Goal: Task Accomplishment & Management: Manage account settings

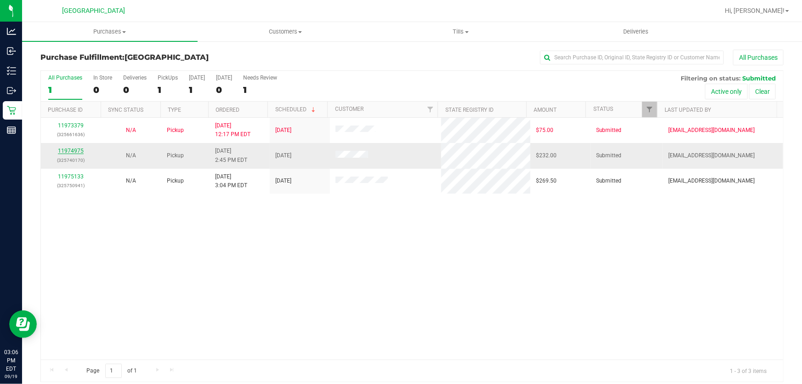
click at [66, 150] on link "11974975" at bounding box center [71, 151] width 26 height 6
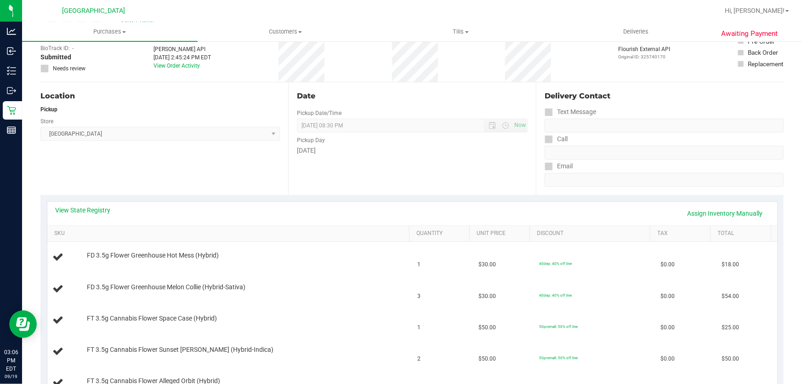
scroll to position [125, 0]
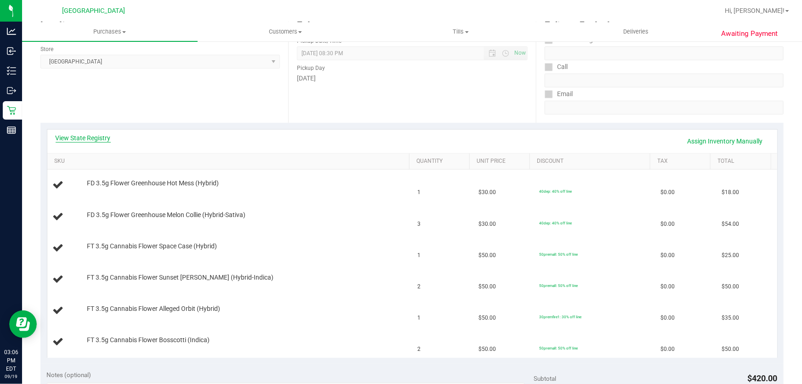
click at [94, 135] on link "View State Registry" at bounding box center [83, 137] width 55 height 9
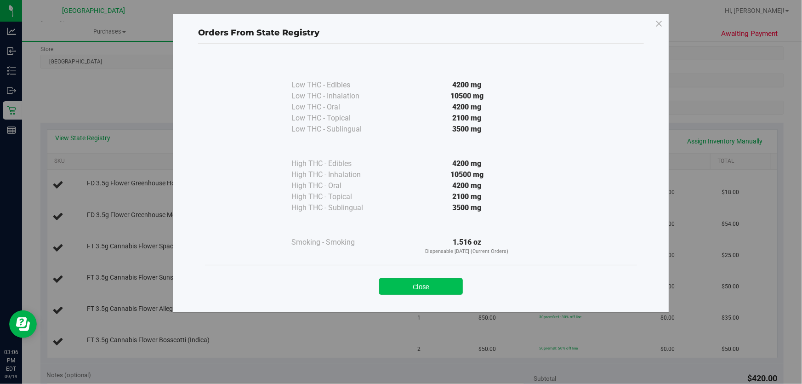
click at [436, 286] on button "Close" at bounding box center [421, 286] width 84 height 17
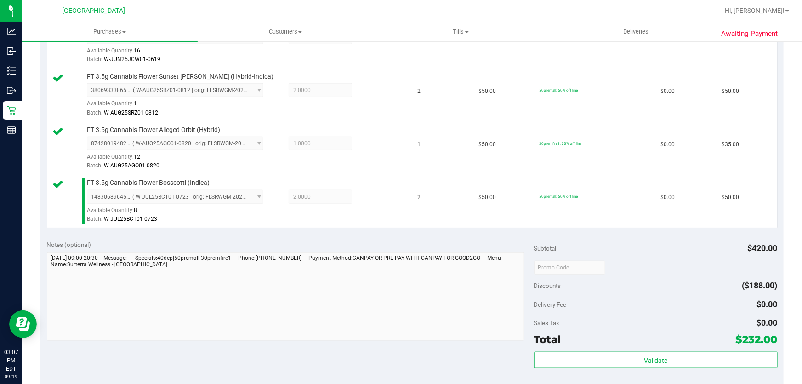
scroll to position [543, 0]
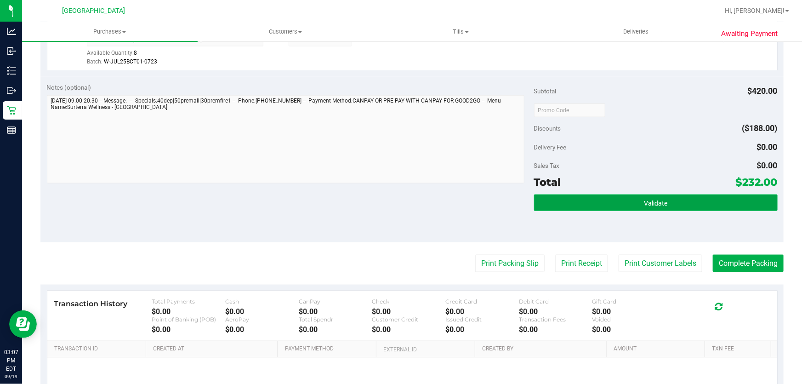
click at [627, 194] on button "Validate" at bounding box center [656, 202] width 244 height 17
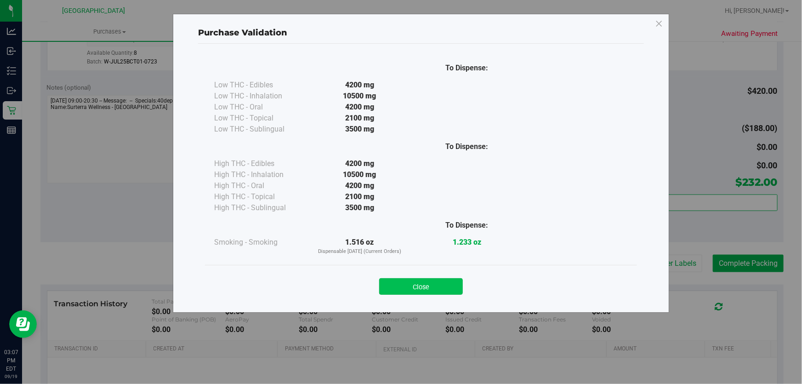
click at [402, 285] on button "Close" at bounding box center [421, 286] width 84 height 17
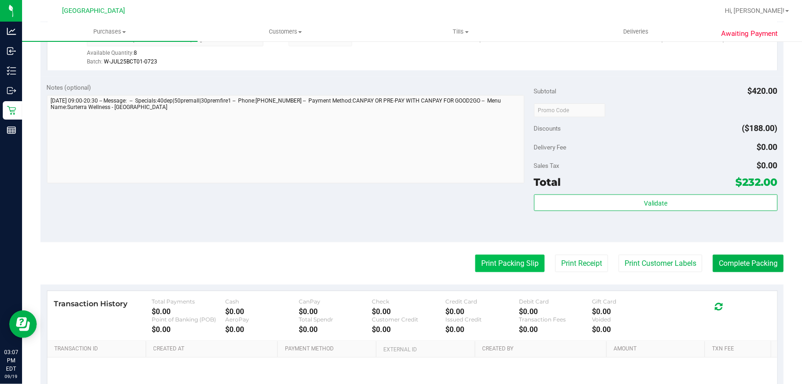
click at [519, 261] on button "Print Packing Slip" at bounding box center [509, 263] width 69 height 17
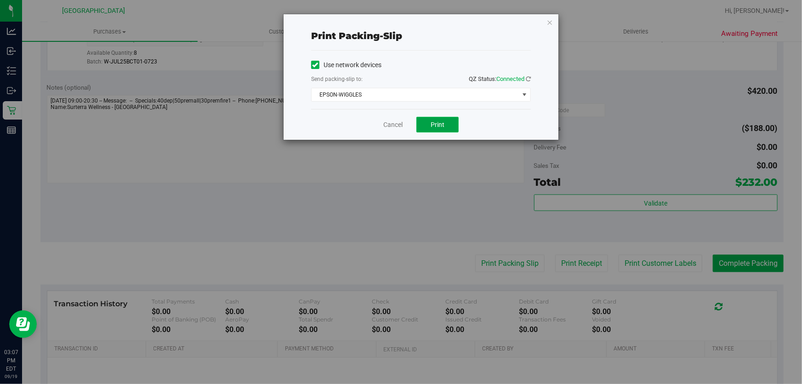
click at [425, 125] on button "Print" at bounding box center [437, 125] width 42 height 16
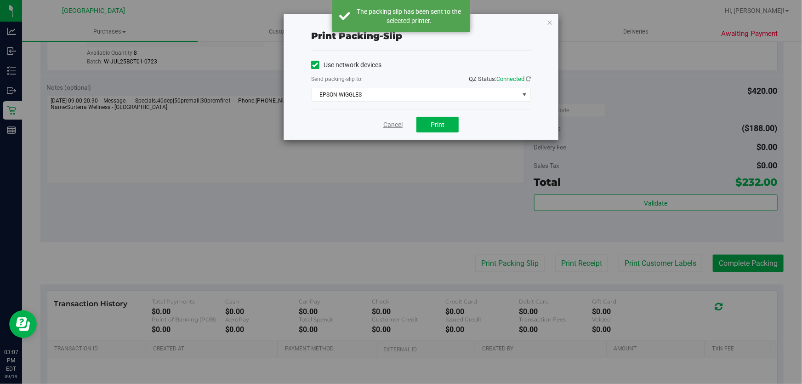
click at [396, 127] on link "Cancel" at bounding box center [392, 125] width 19 height 10
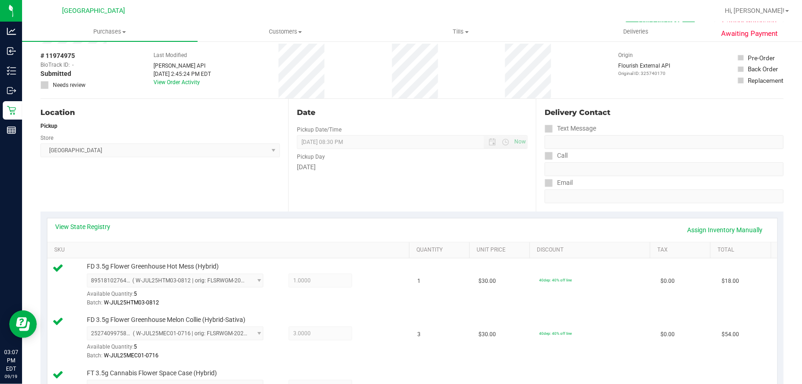
scroll to position [0, 0]
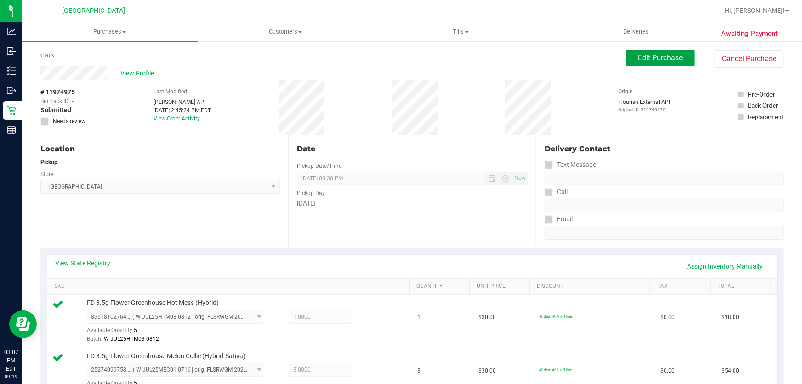
click at [660, 59] on span "Edit Purchase" at bounding box center [660, 57] width 45 height 9
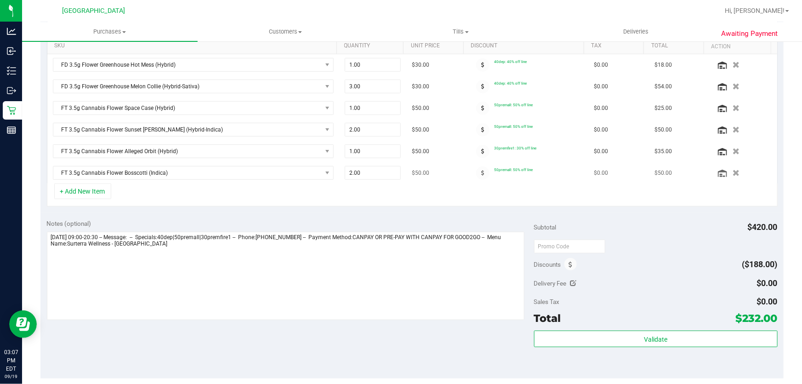
scroll to position [250, 0]
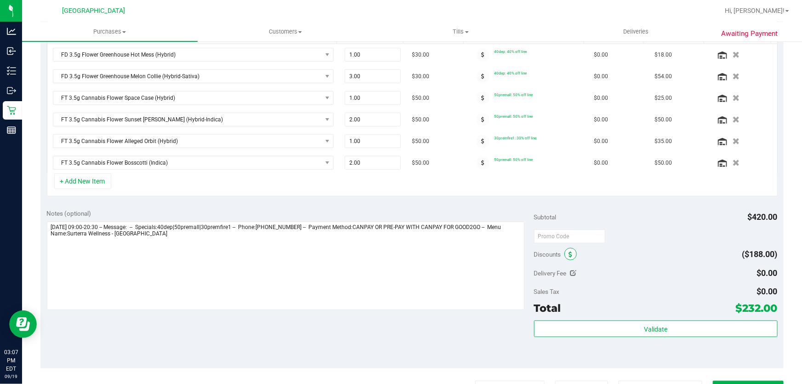
click at [569, 253] on icon at bounding box center [571, 254] width 4 height 6
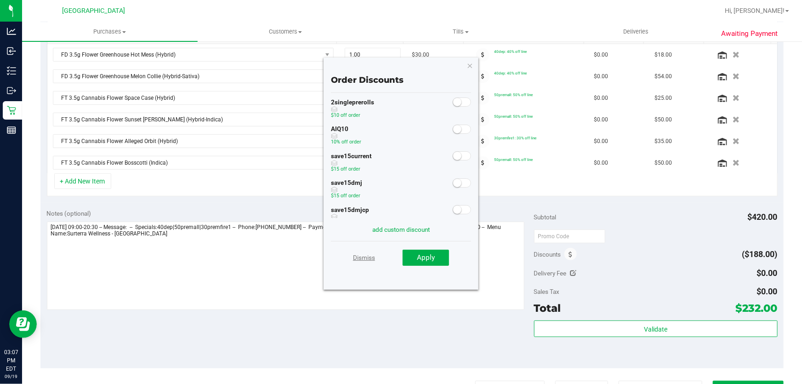
scroll to position [0, 0]
click at [375, 256] on link "Dismiss" at bounding box center [364, 257] width 22 height 17
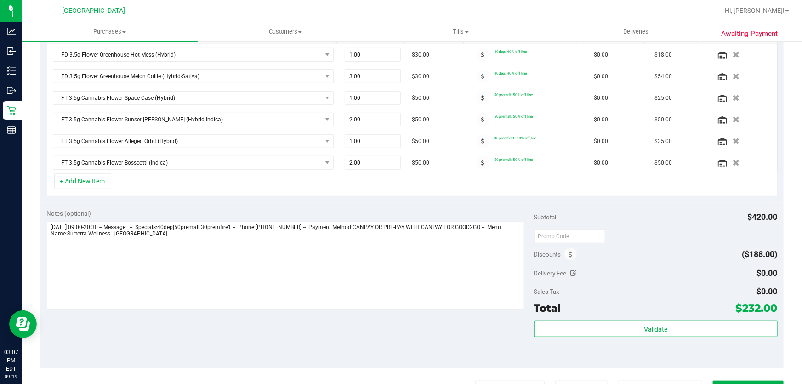
click at [522, 203] on div "Notes (optional) Subtotal $420.00 Discounts ($188.00) Delivery Fee $0.00 Sales …" at bounding box center [411, 285] width 743 height 165
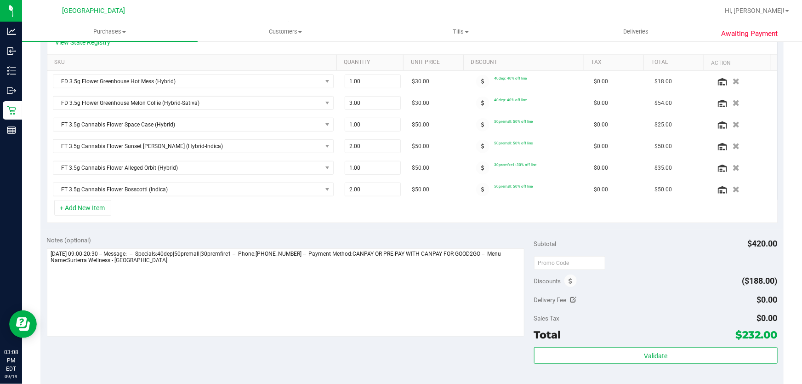
scroll to position [209, 0]
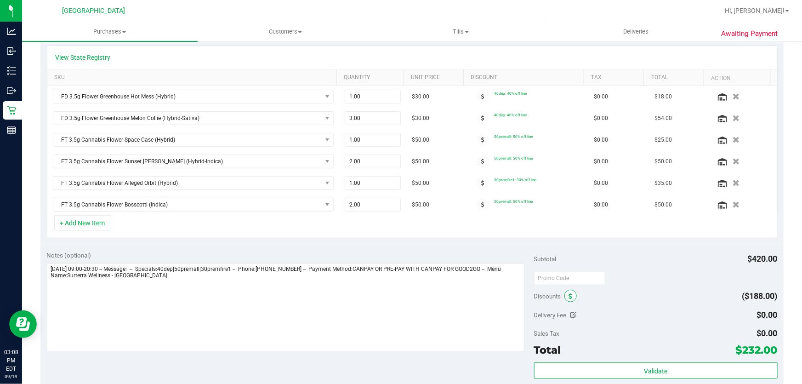
click at [566, 298] on span at bounding box center [570, 296] width 12 height 12
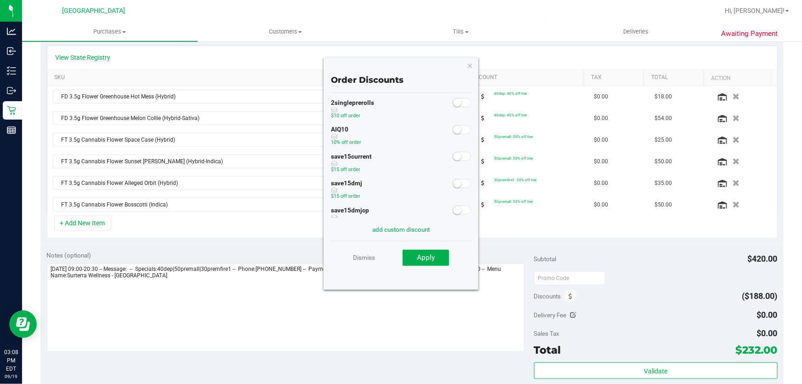
scroll to position [0, 0]
click at [356, 257] on link "Dismiss" at bounding box center [364, 257] width 22 height 17
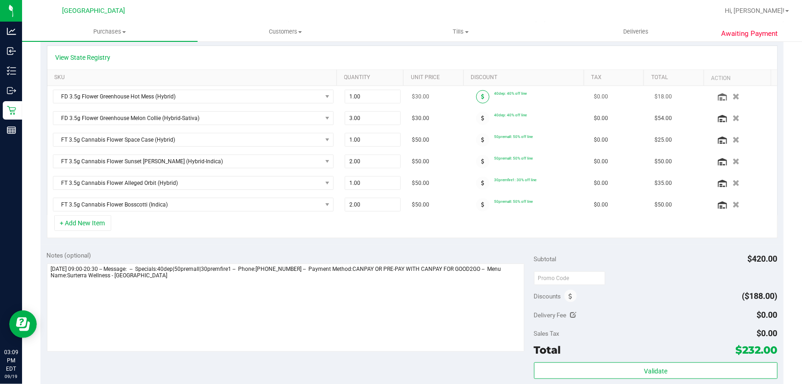
click at [476, 92] on span at bounding box center [482, 96] width 13 height 13
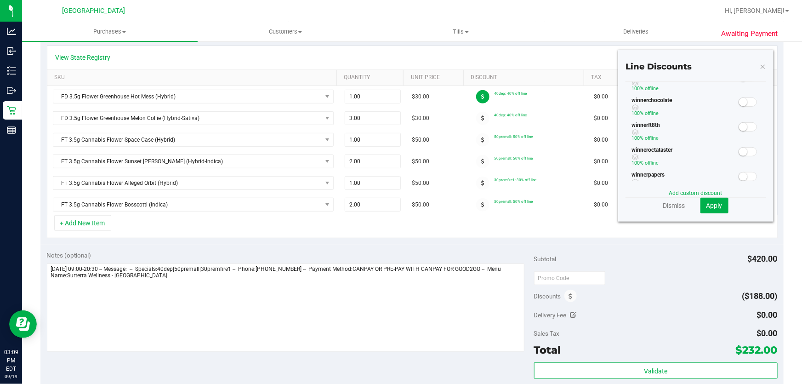
scroll to position [322, 0]
click at [670, 205] on link "Dismiss" at bounding box center [674, 205] width 22 height 9
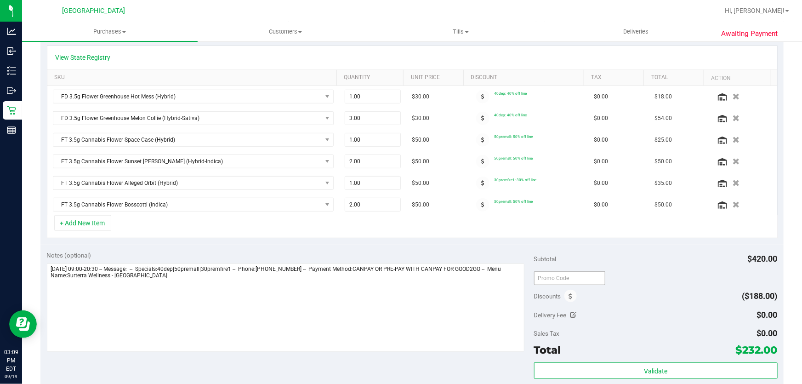
drag, startPoint x: 630, startPoint y: 271, endPoint x: 575, endPoint y: 274, distance: 54.4
click at [630, 271] on div at bounding box center [656, 277] width 244 height 17
click at [565, 296] on span at bounding box center [570, 296] width 12 height 12
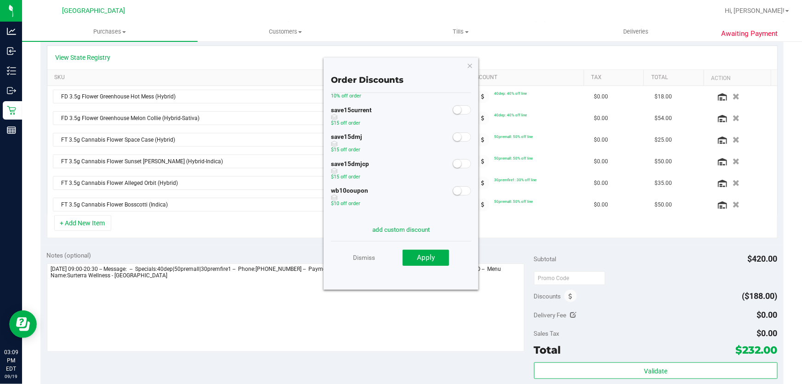
scroll to position [53, 0]
click at [392, 229] on link "add custom discount" at bounding box center [400, 229] width 57 height 7
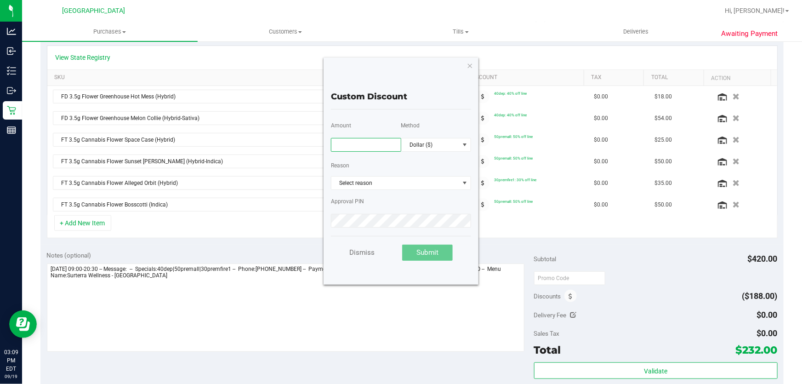
click at [358, 144] on input "text" at bounding box center [366, 145] width 70 height 14
type input "22.00"
click at [367, 182] on span "Select reason" at bounding box center [395, 182] width 128 height 13
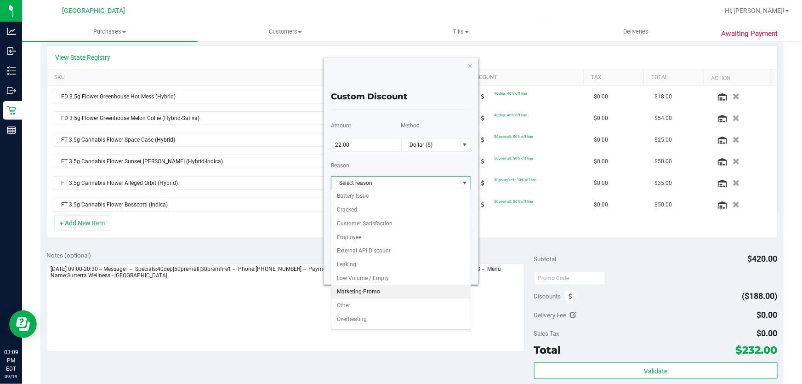
click at [369, 285] on li "Marketing-Promo" at bounding box center [401, 292] width 140 height 14
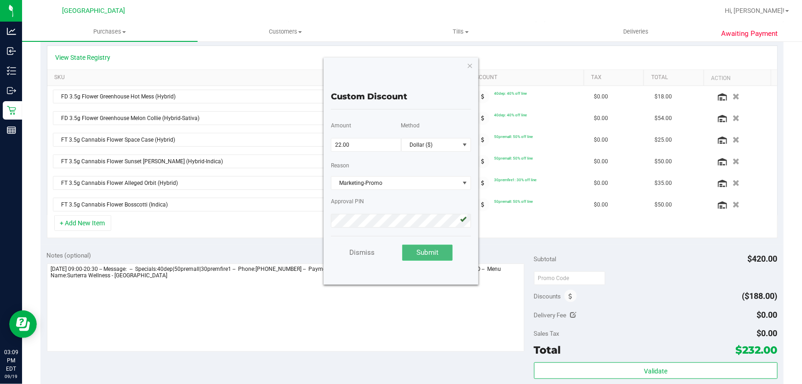
click at [433, 252] on span "Submit" at bounding box center [427, 252] width 22 height 8
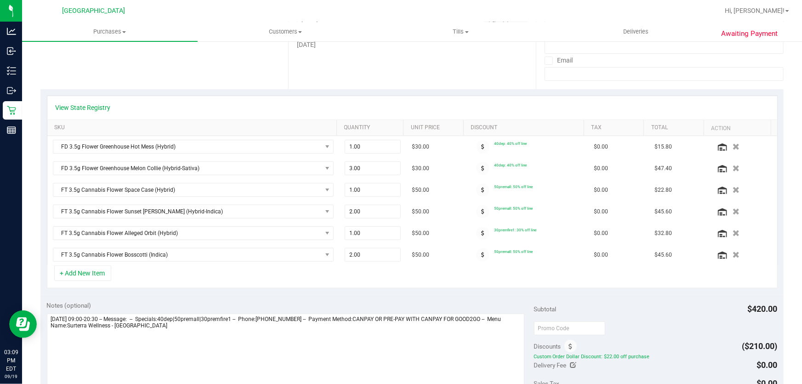
scroll to position [0, 0]
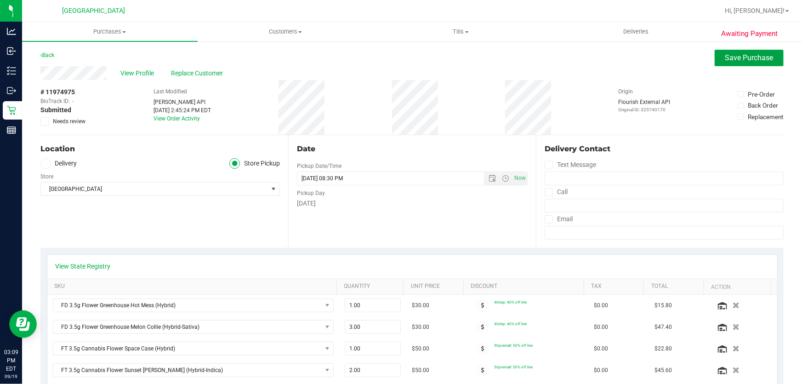
click at [740, 61] on span "Save Purchase" at bounding box center [749, 57] width 48 height 9
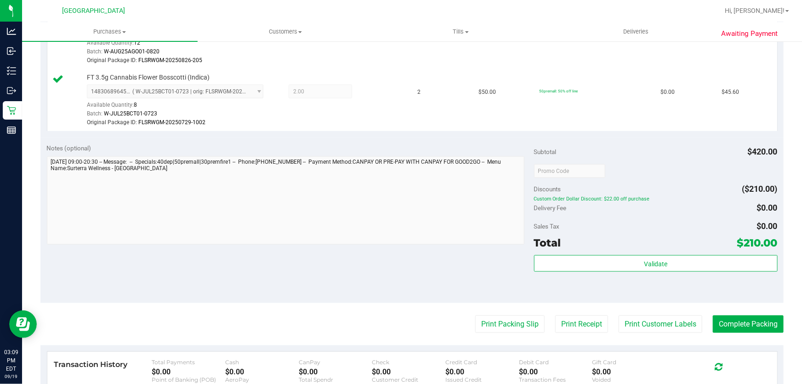
scroll to position [543, 0]
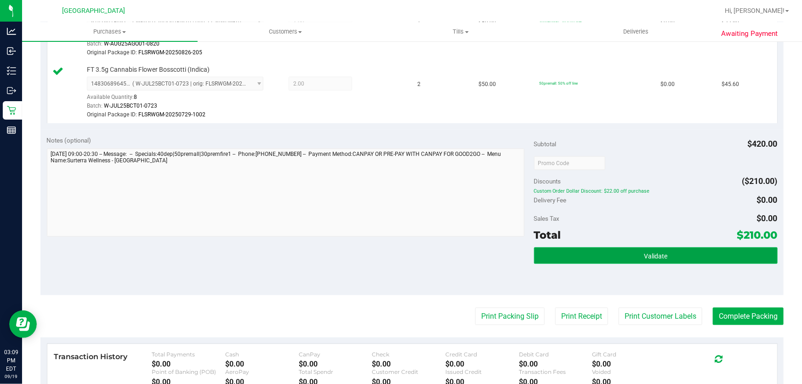
click at [679, 261] on button "Validate" at bounding box center [656, 255] width 244 height 17
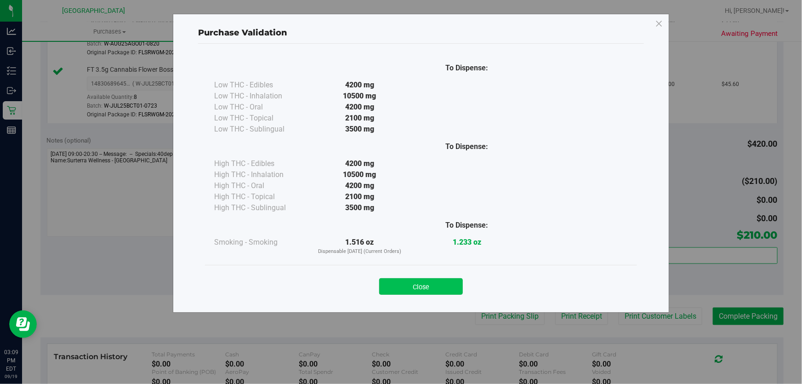
click at [422, 284] on button "Close" at bounding box center [421, 286] width 84 height 17
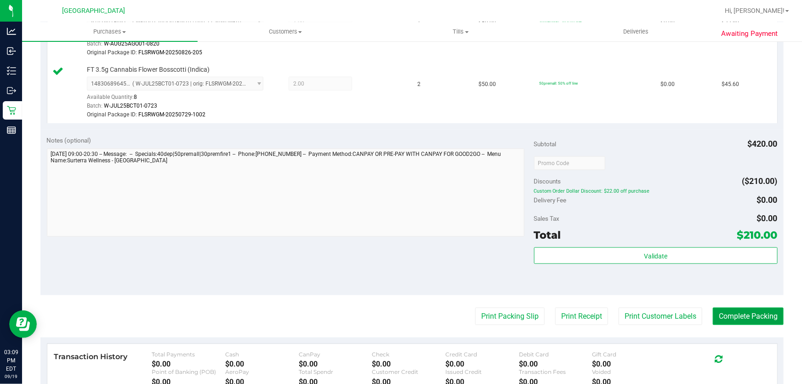
click at [745, 322] on button "Complete Packing" at bounding box center [748, 315] width 71 height 17
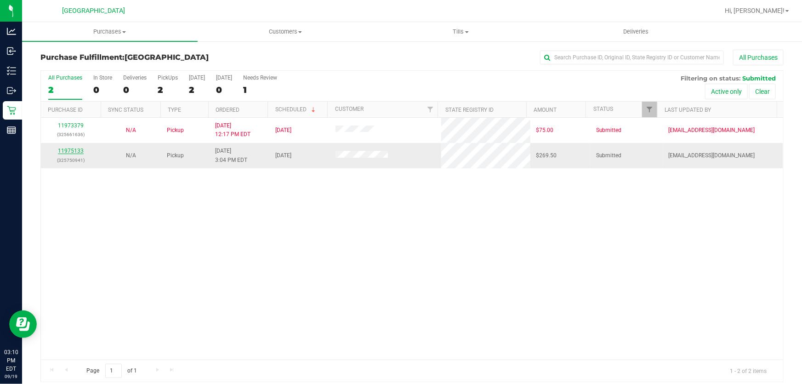
click at [74, 152] on link "11975133" at bounding box center [71, 151] width 26 height 6
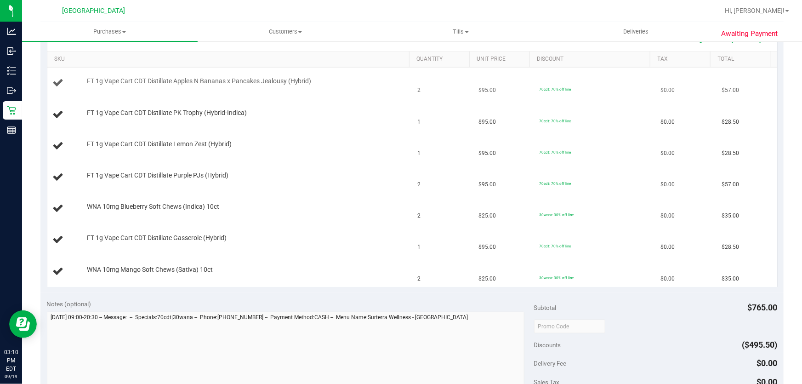
scroll to position [125, 0]
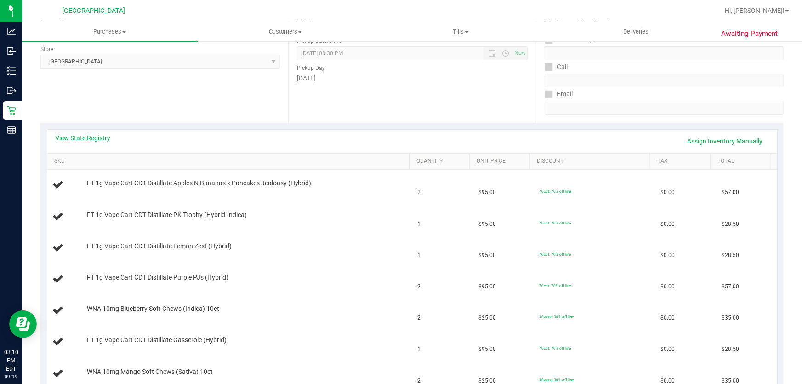
click at [90, 130] on div "View State Registry Assign Inventory Manually" at bounding box center [412, 141] width 730 height 23
click at [87, 135] on link "View State Registry" at bounding box center [83, 137] width 55 height 9
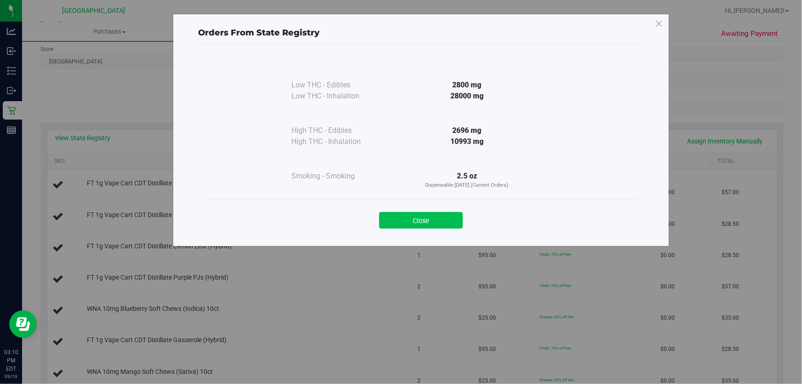
click at [428, 215] on button "Close" at bounding box center [421, 220] width 84 height 17
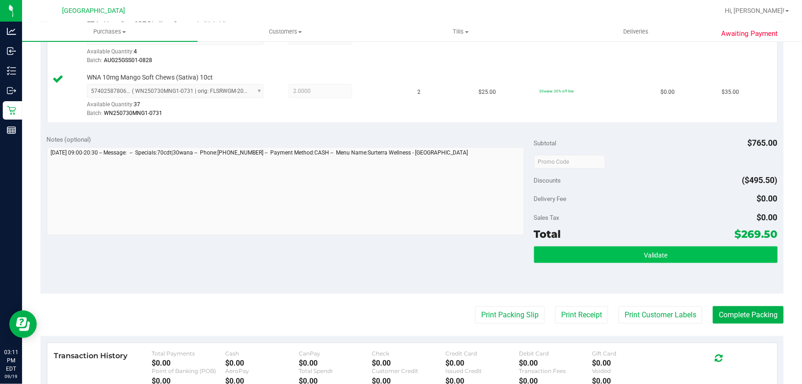
scroll to position [585, 0]
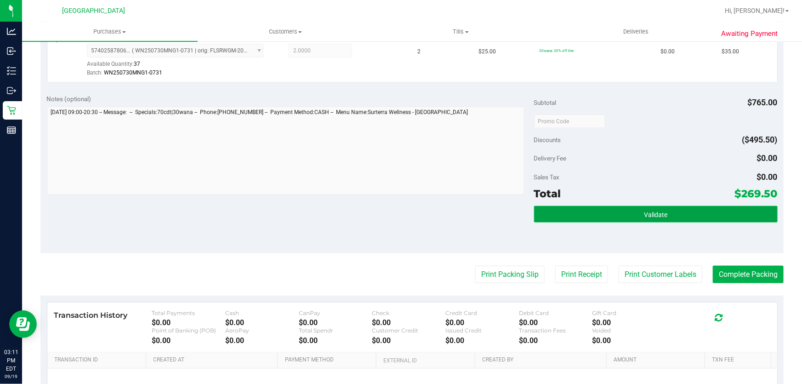
click at [607, 206] on button "Validate" at bounding box center [656, 214] width 244 height 17
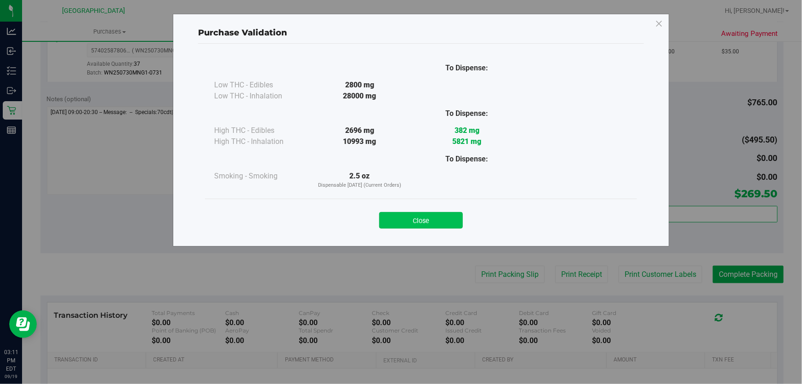
click at [439, 219] on button "Close" at bounding box center [421, 220] width 84 height 17
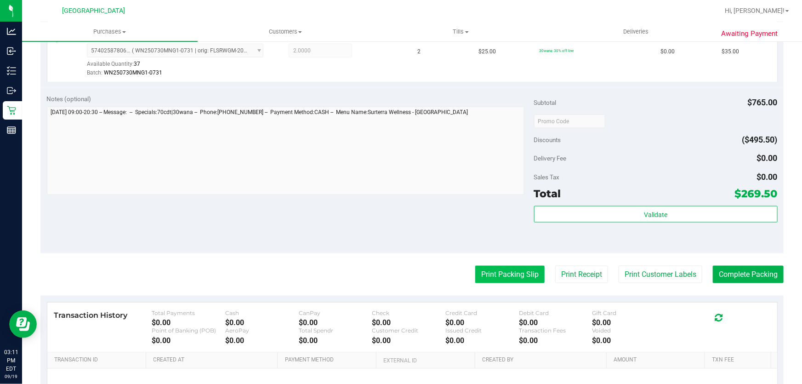
click at [501, 271] on button "Print Packing Slip" at bounding box center [509, 274] width 69 height 17
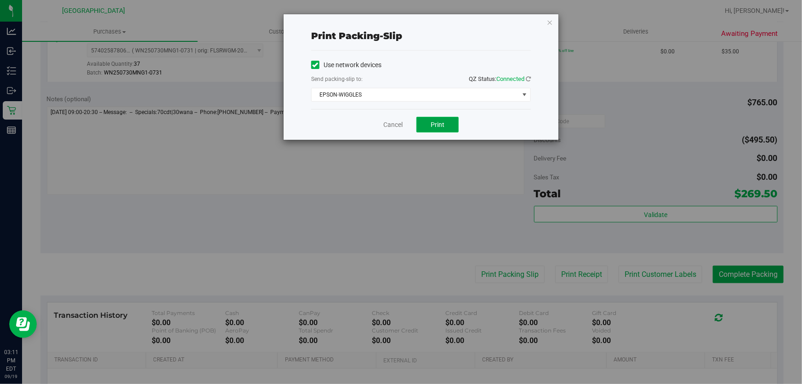
click at [449, 126] on button "Print" at bounding box center [437, 125] width 42 height 16
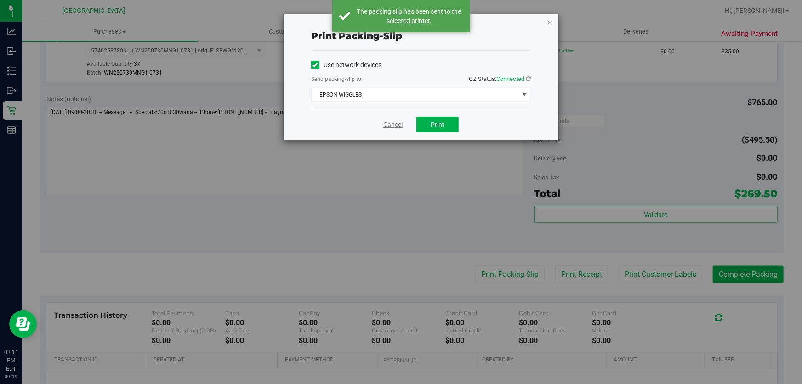
click at [390, 122] on link "Cancel" at bounding box center [392, 125] width 19 height 10
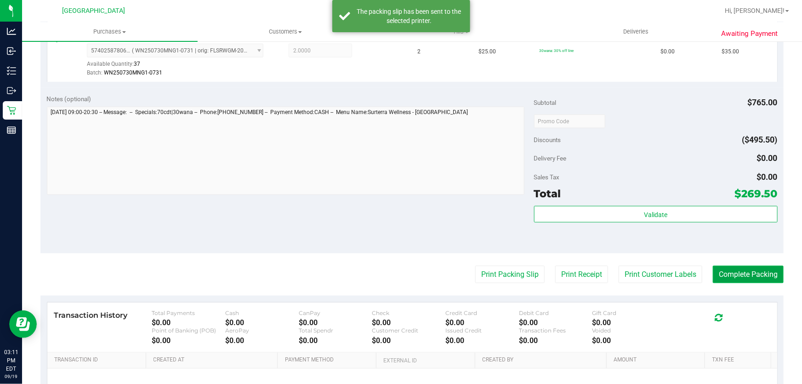
click at [717, 279] on button "Complete Packing" at bounding box center [748, 274] width 71 height 17
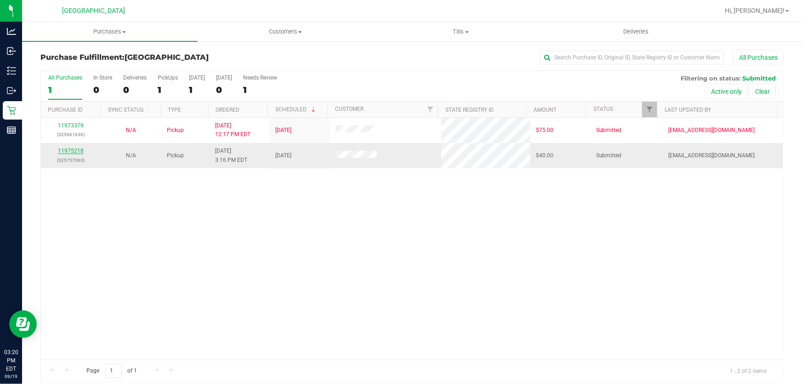
click at [65, 151] on link "11975218" at bounding box center [71, 151] width 26 height 6
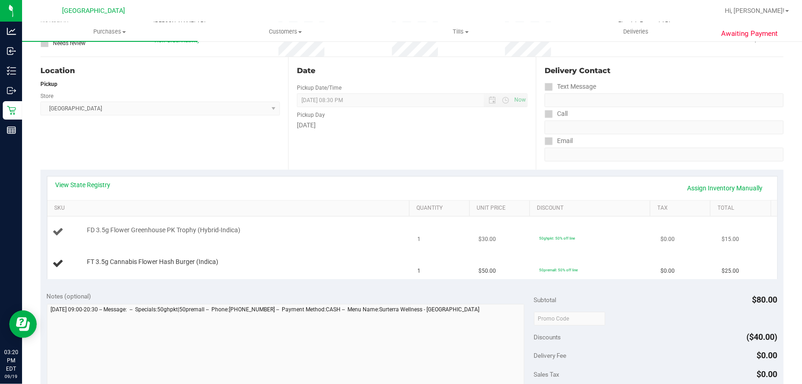
scroll to position [83, 0]
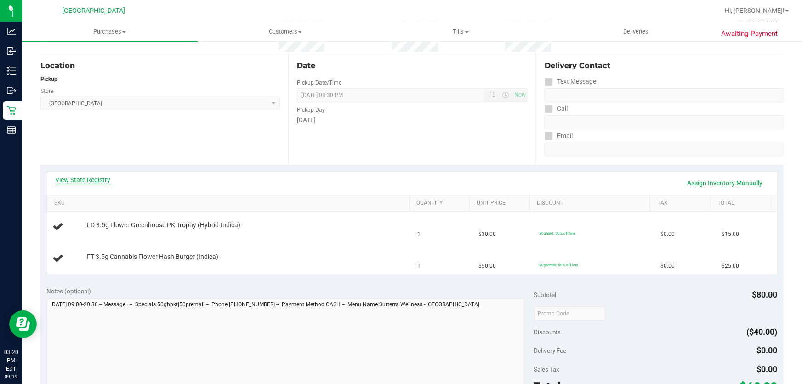
click at [98, 179] on link "View State Registry" at bounding box center [83, 179] width 55 height 9
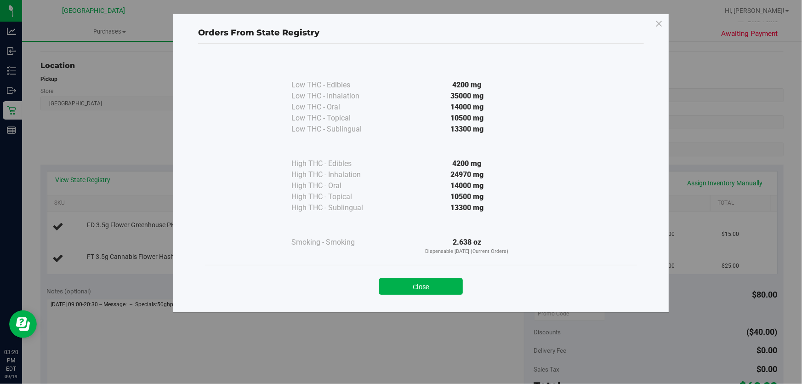
click at [429, 276] on div "Close" at bounding box center [421, 283] width 418 height 23
click at [438, 282] on button "Close" at bounding box center [421, 286] width 84 height 17
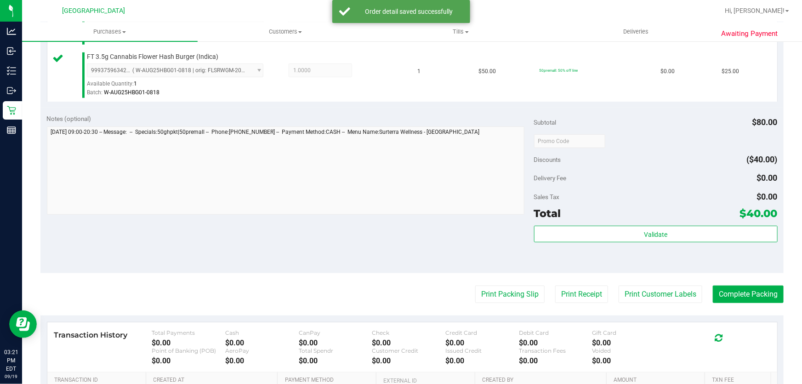
scroll to position [376, 0]
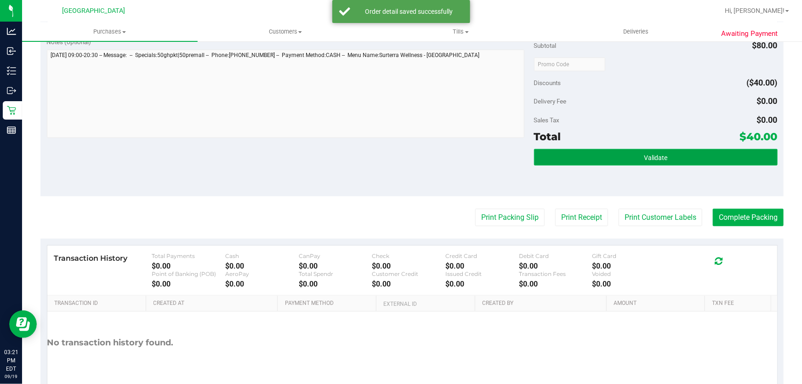
click at [605, 156] on button "Validate" at bounding box center [656, 157] width 244 height 17
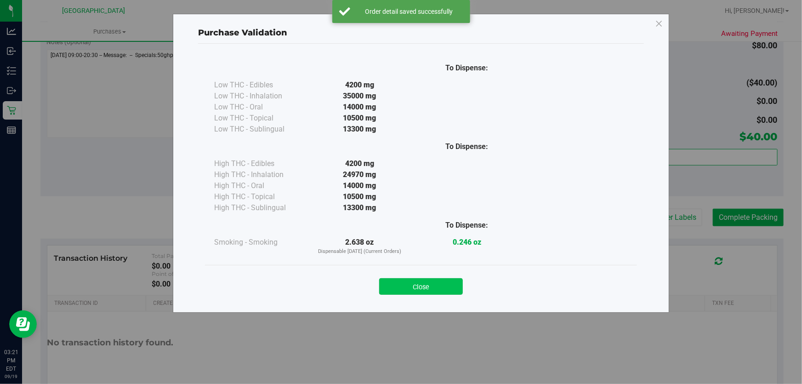
click at [447, 292] on button "Close" at bounding box center [421, 286] width 84 height 17
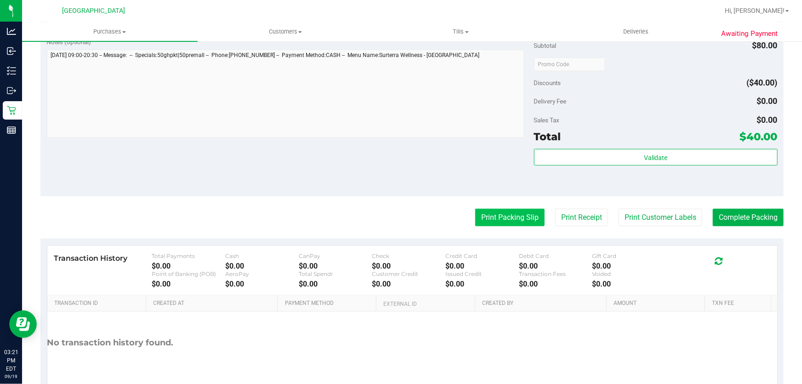
click at [524, 213] on button "Print Packing Slip" at bounding box center [509, 217] width 69 height 17
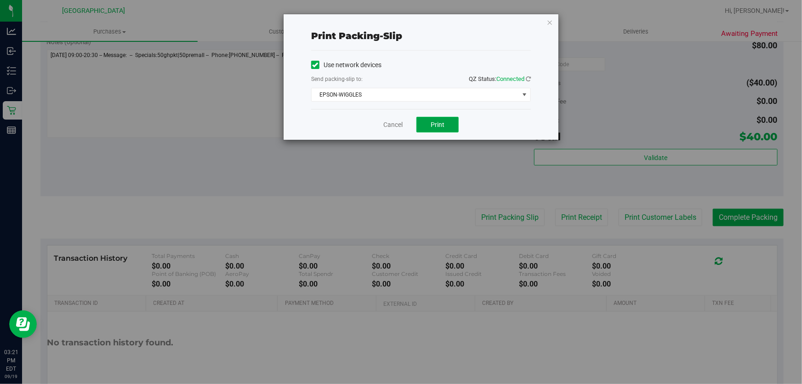
click at [433, 123] on span "Print" at bounding box center [438, 124] width 14 height 7
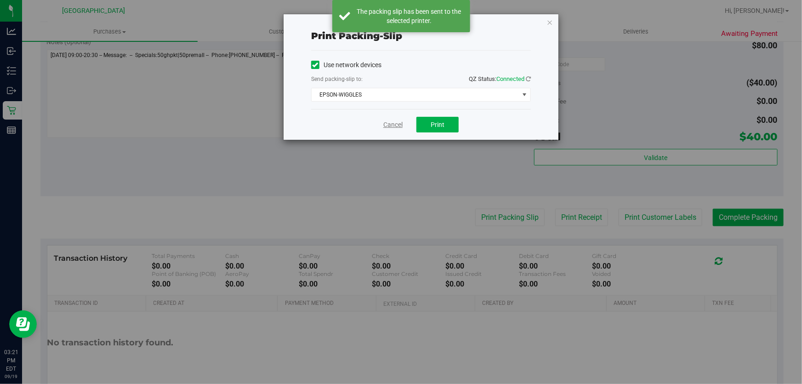
click at [400, 124] on link "Cancel" at bounding box center [392, 125] width 19 height 10
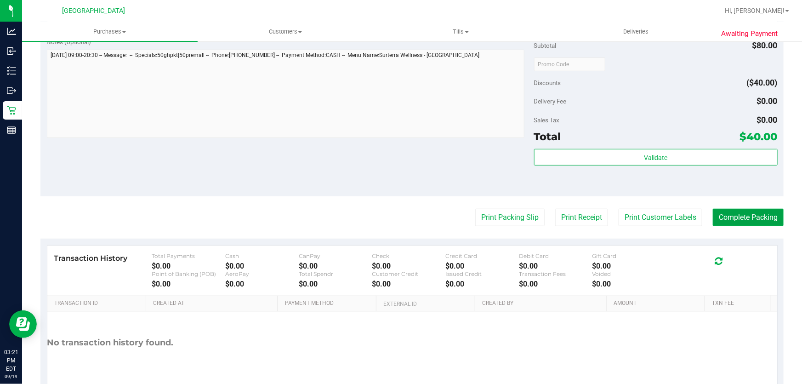
click at [764, 218] on button "Complete Packing" at bounding box center [748, 217] width 71 height 17
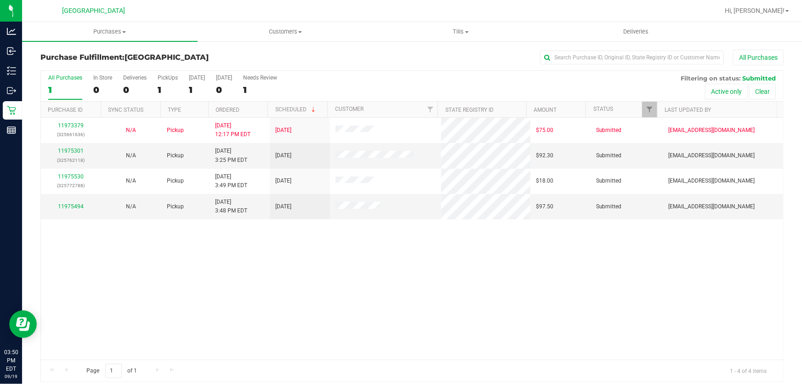
click at [370, 286] on div "11973379 (325661636) N/A Pickup 9/19/2025 12:17 PM EDT 9/19/2025 $75.00 Submitt…" at bounding box center [412, 239] width 742 height 242
click at [66, 152] on link "11975301" at bounding box center [71, 151] width 26 height 6
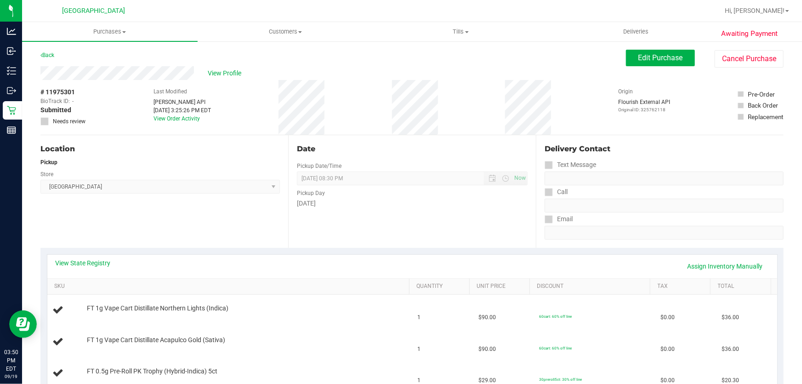
scroll to position [83, 0]
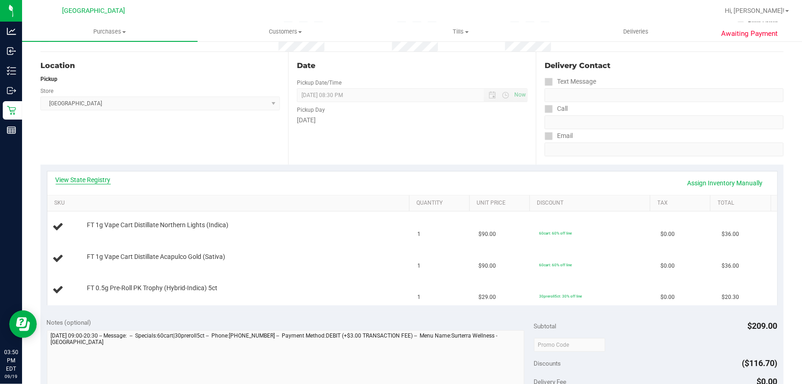
click at [100, 175] on link "View State Registry" at bounding box center [83, 179] width 55 height 9
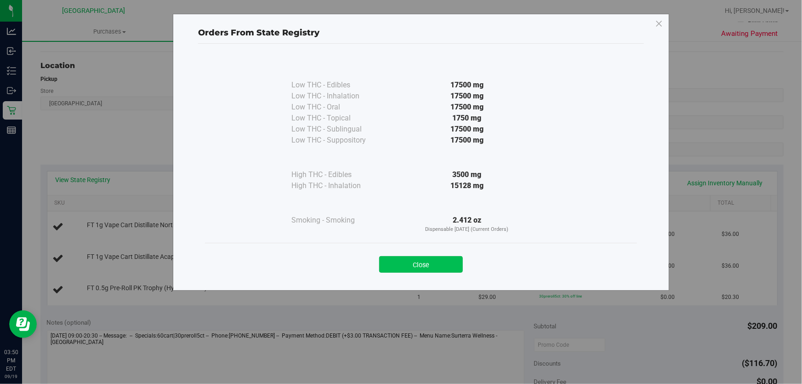
click at [439, 262] on button "Close" at bounding box center [421, 264] width 84 height 17
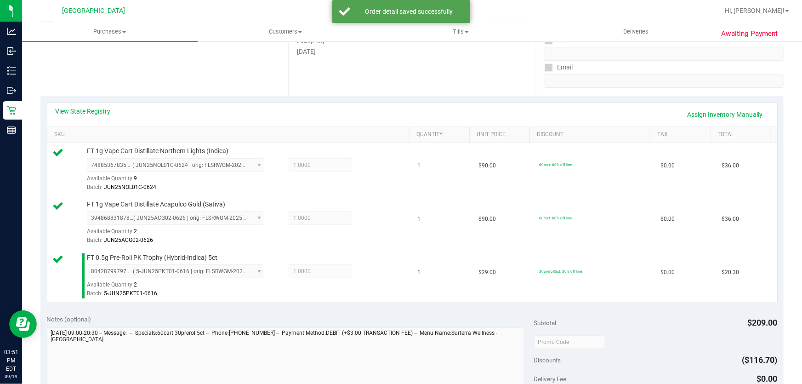
scroll to position [334, 0]
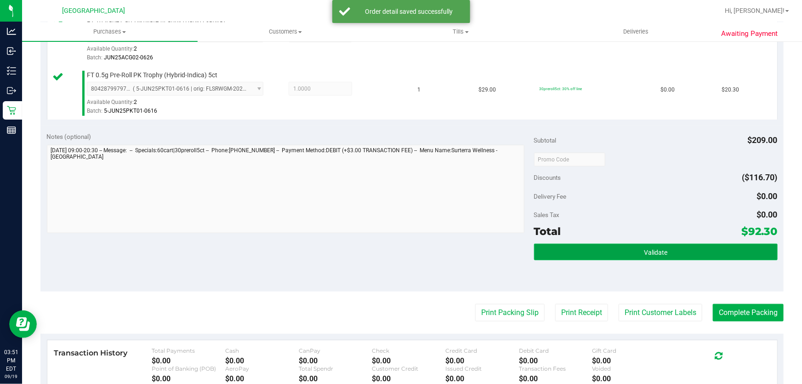
click at [575, 247] on button "Validate" at bounding box center [656, 252] width 244 height 17
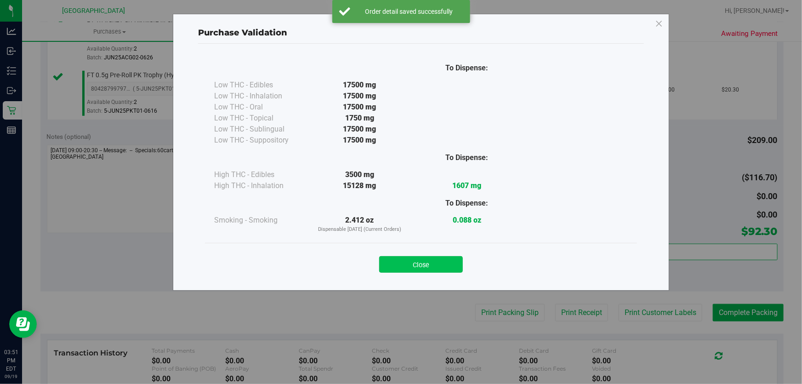
click at [415, 262] on button "Close" at bounding box center [421, 264] width 84 height 17
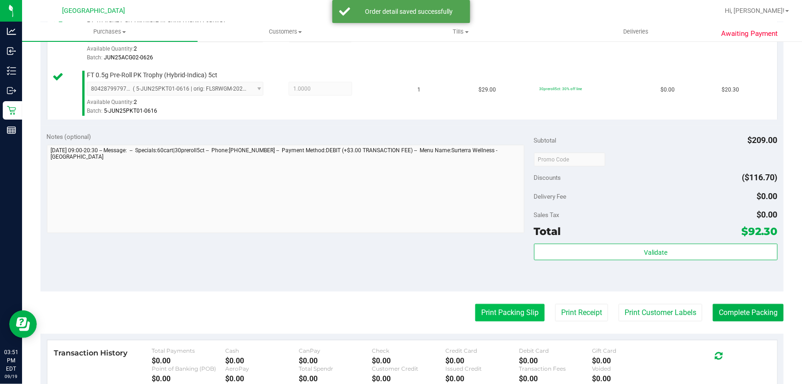
click at [510, 311] on button "Print Packing Slip" at bounding box center [509, 312] width 69 height 17
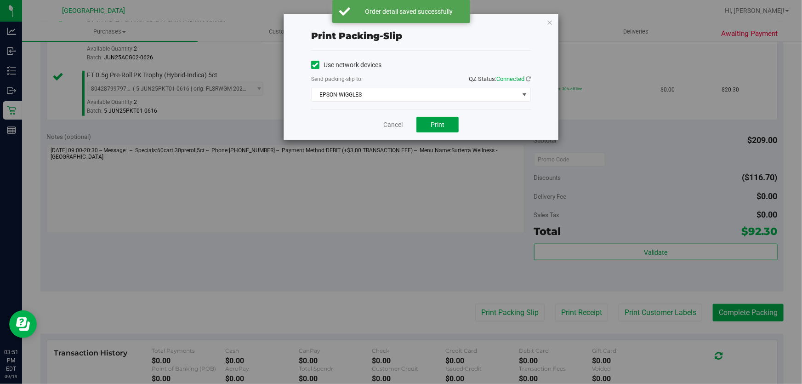
click at [432, 128] on span "Print" at bounding box center [438, 124] width 14 height 7
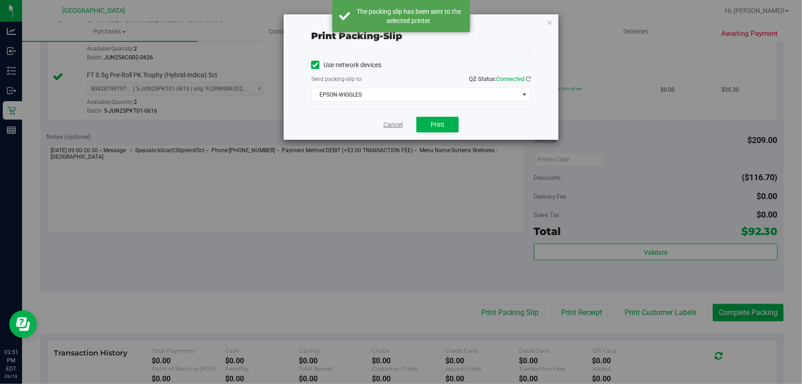
click at [396, 122] on link "Cancel" at bounding box center [392, 125] width 19 height 10
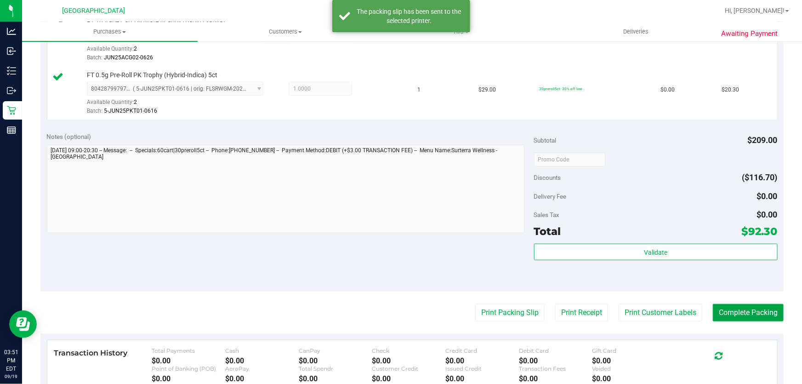
click at [749, 310] on button "Complete Packing" at bounding box center [748, 312] width 71 height 17
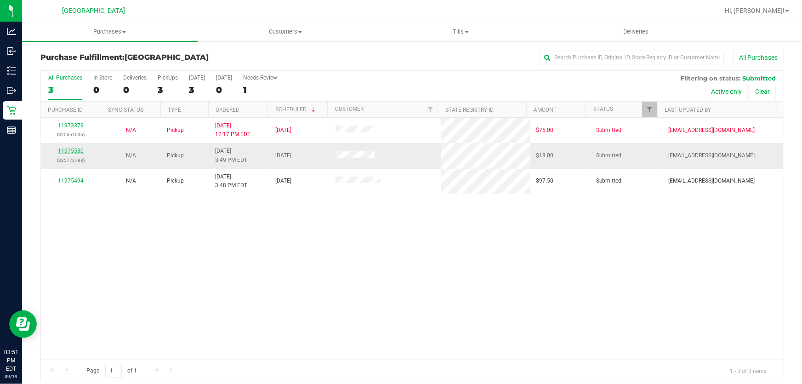
click at [72, 151] on link "11975530" at bounding box center [71, 151] width 26 height 6
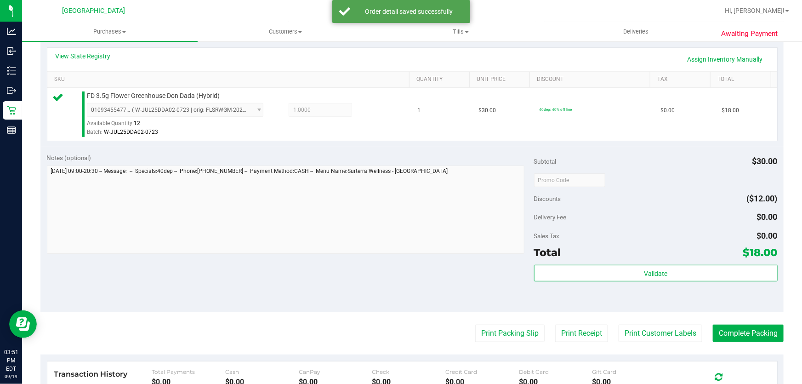
scroll to position [250, 0]
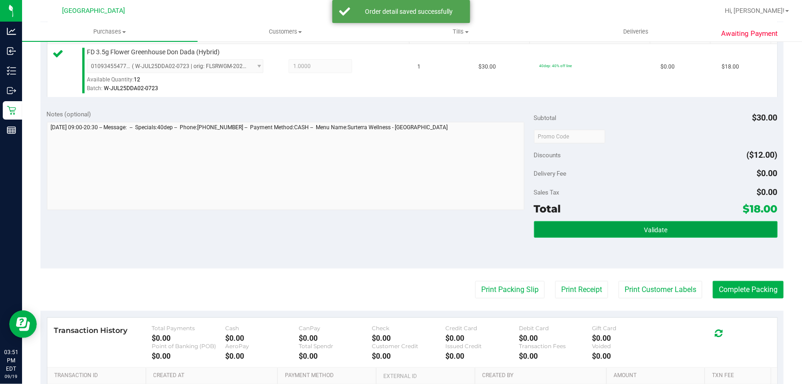
click at [576, 229] on button "Validate" at bounding box center [656, 229] width 244 height 17
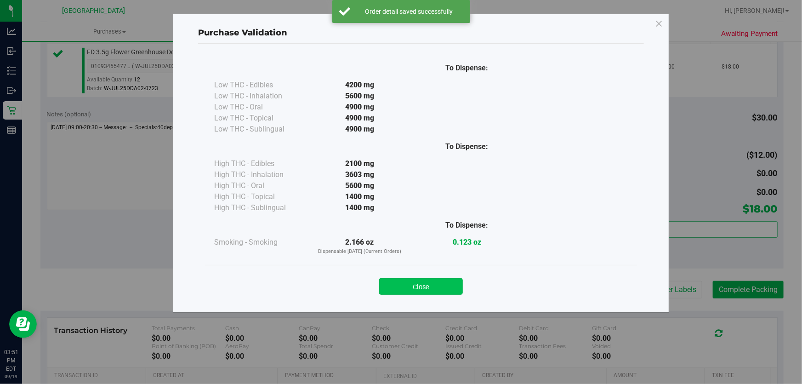
click at [412, 289] on button "Close" at bounding box center [421, 286] width 84 height 17
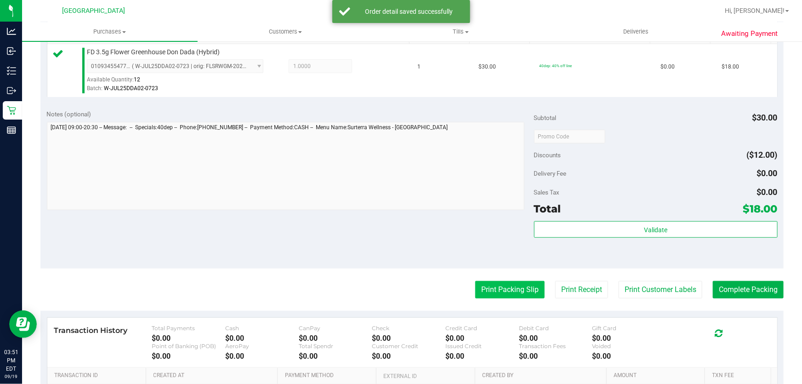
click at [524, 292] on button "Print Packing Slip" at bounding box center [509, 289] width 69 height 17
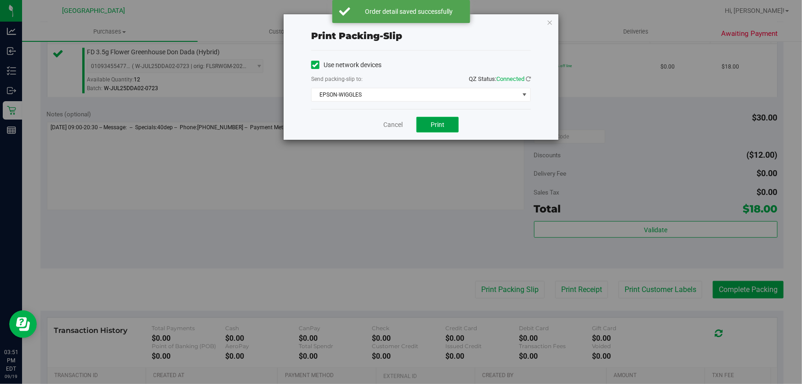
click at [420, 120] on button "Print" at bounding box center [437, 125] width 42 height 16
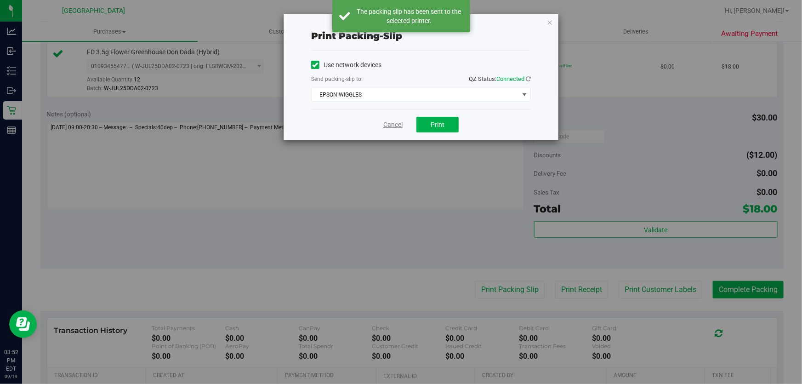
click at [394, 122] on link "Cancel" at bounding box center [392, 125] width 19 height 10
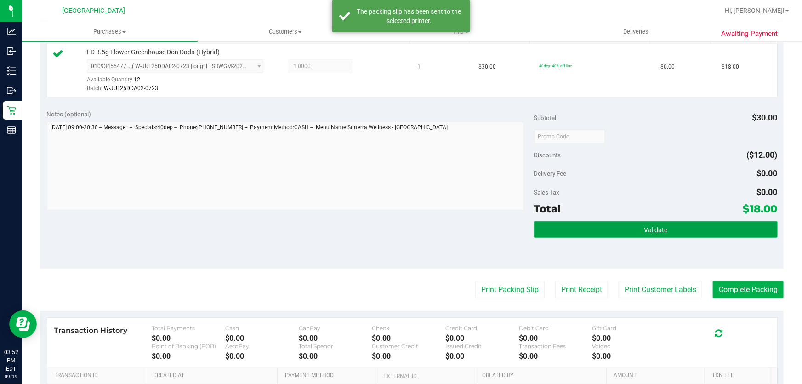
click at [646, 227] on span "Validate" at bounding box center [655, 229] width 23 height 7
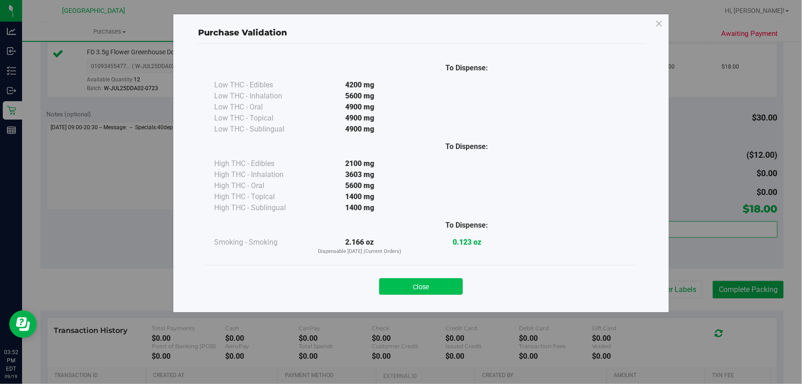
click at [453, 288] on button "Close" at bounding box center [421, 286] width 84 height 17
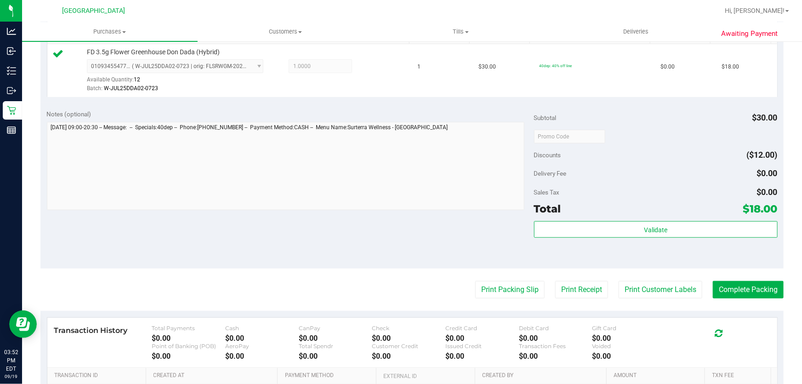
click at [782, 290] on div "Awaiting Payment Back Edit Purchase Cancel Purchase View Profile # 11975530 Bio…" at bounding box center [412, 145] width 780 height 711
click at [758, 288] on button "Complete Packing" at bounding box center [748, 289] width 71 height 17
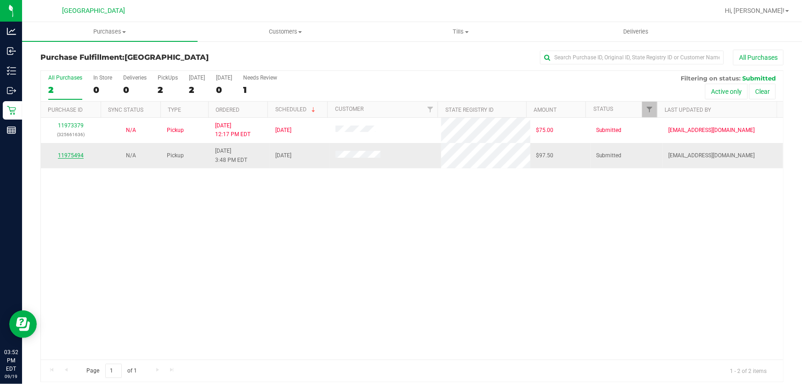
click at [74, 154] on link "11975494" at bounding box center [71, 155] width 26 height 6
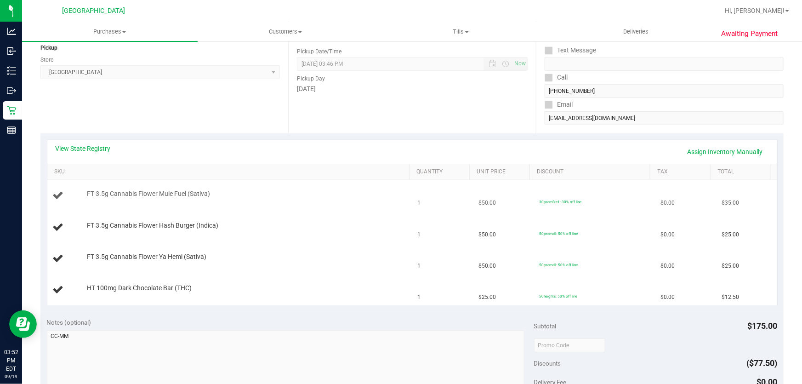
scroll to position [125, 0]
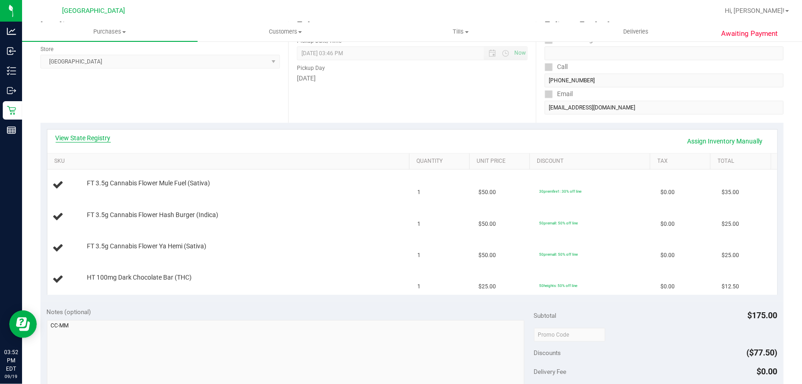
click at [85, 138] on link "View State Registry" at bounding box center [83, 137] width 55 height 9
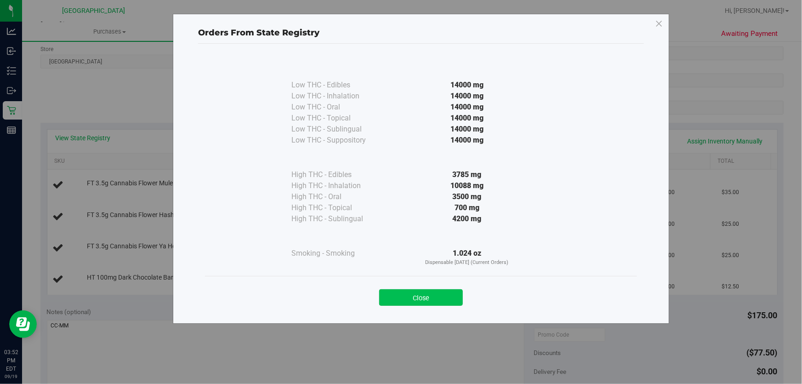
click at [446, 299] on button "Close" at bounding box center [421, 297] width 84 height 17
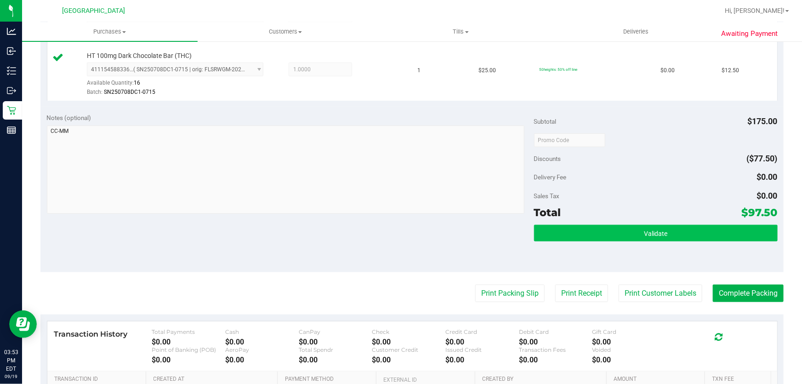
scroll to position [460, 0]
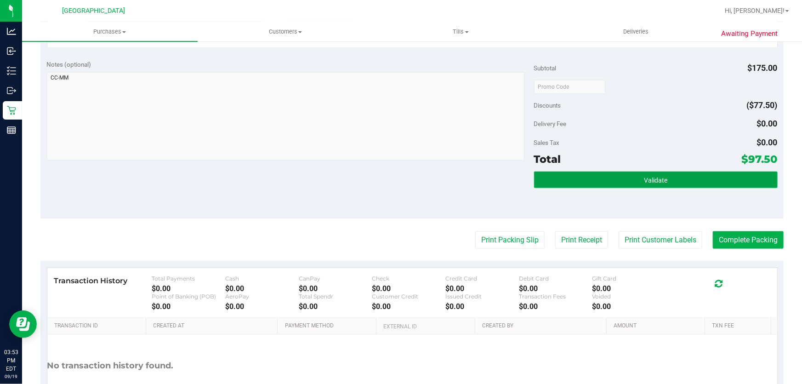
click at [620, 183] on button "Validate" at bounding box center [656, 179] width 244 height 17
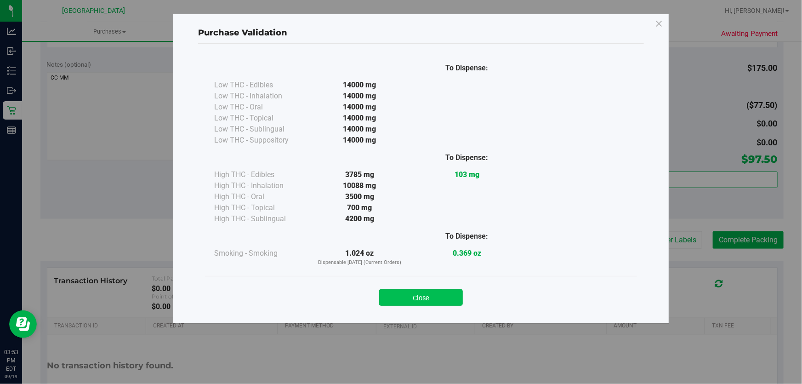
click at [413, 296] on button "Close" at bounding box center [421, 297] width 84 height 17
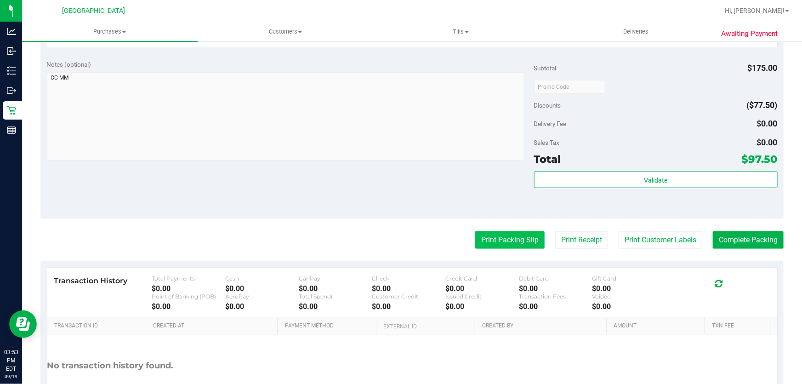
click at [498, 245] on button "Print Packing Slip" at bounding box center [509, 239] width 69 height 17
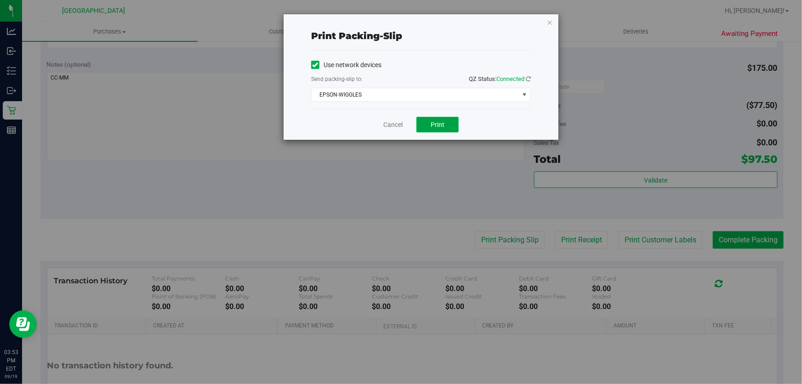
click at [448, 120] on button "Print" at bounding box center [437, 125] width 42 height 16
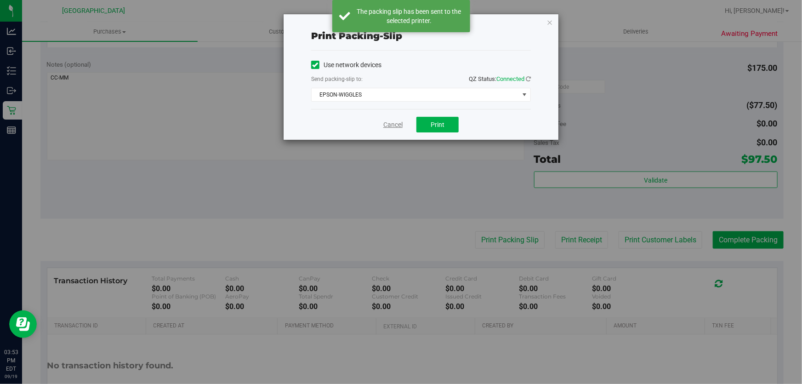
click at [388, 124] on link "Cancel" at bounding box center [392, 125] width 19 height 10
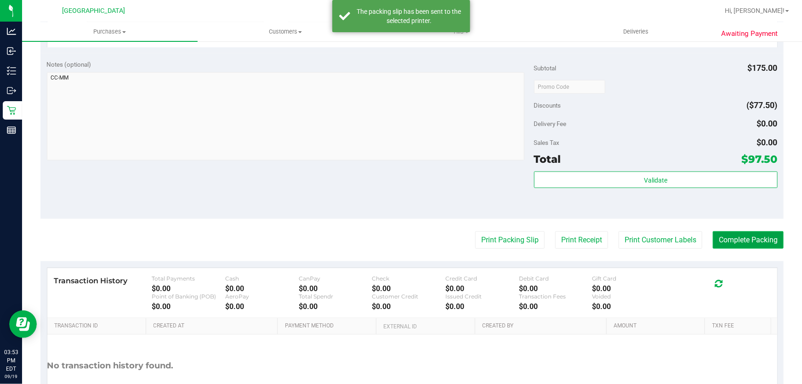
click at [728, 235] on button "Complete Packing" at bounding box center [748, 239] width 71 height 17
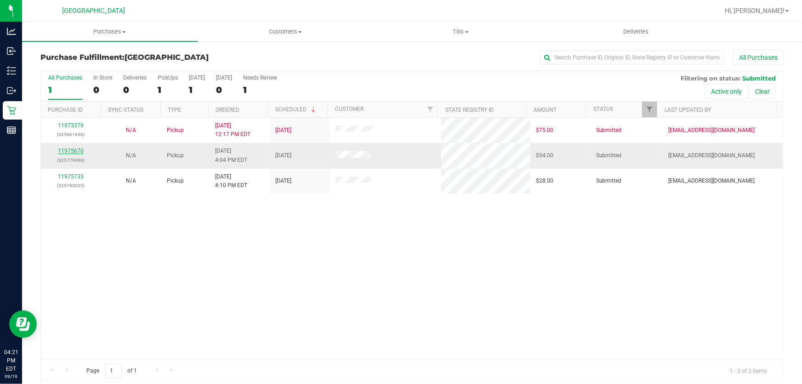
click at [70, 150] on link "11975670" at bounding box center [71, 151] width 26 height 6
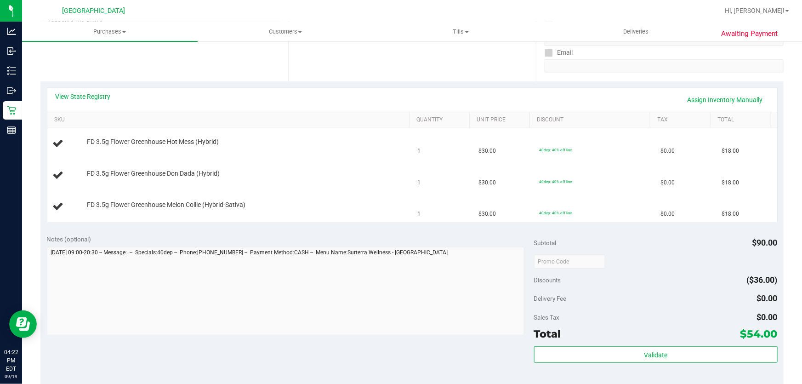
scroll to position [167, 0]
click at [80, 92] on link "View State Registry" at bounding box center [83, 95] width 55 height 9
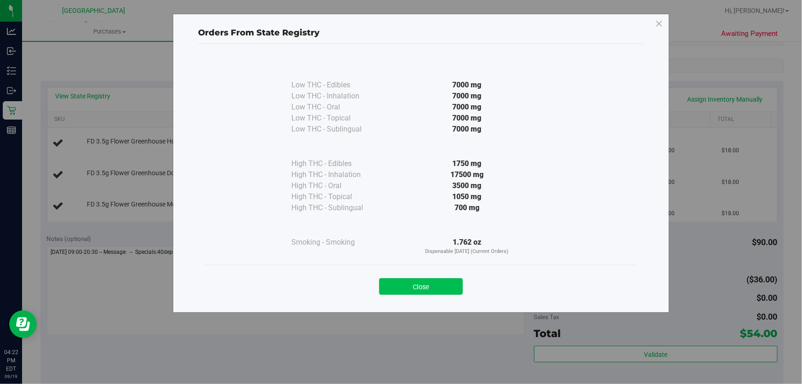
click at [407, 288] on button "Close" at bounding box center [421, 286] width 84 height 17
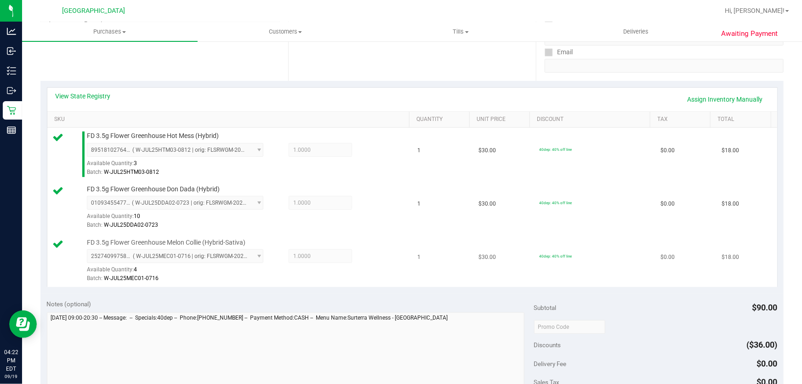
scroll to position [334, 0]
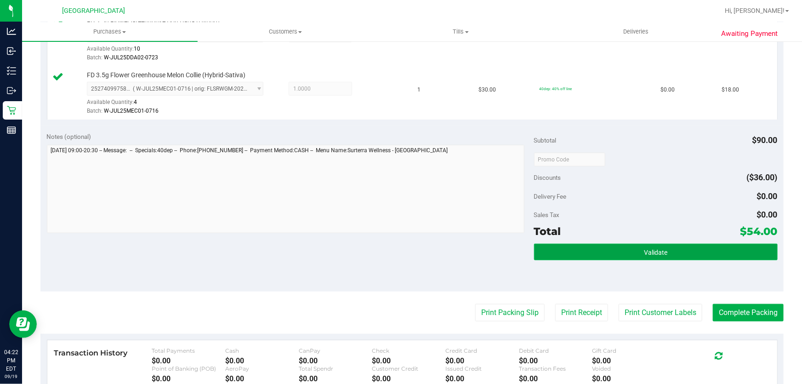
click at [572, 250] on button "Validate" at bounding box center [656, 252] width 244 height 17
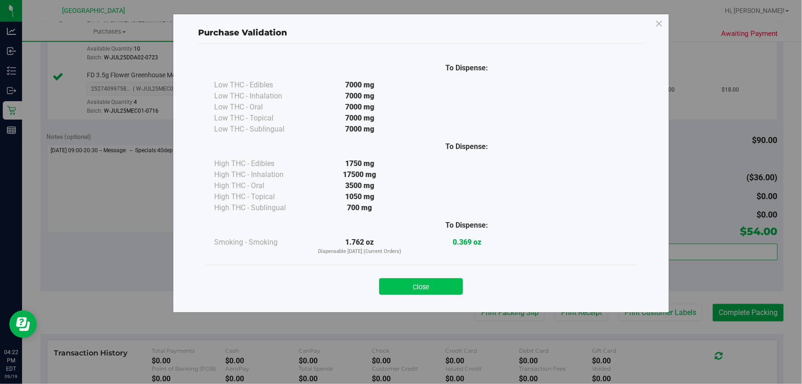
click at [420, 294] on button "Close" at bounding box center [421, 286] width 84 height 17
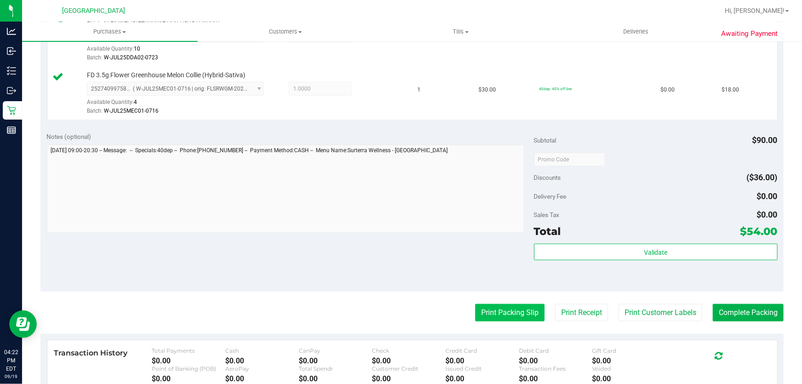
click at [509, 305] on button "Print Packing Slip" at bounding box center [509, 312] width 69 height 17
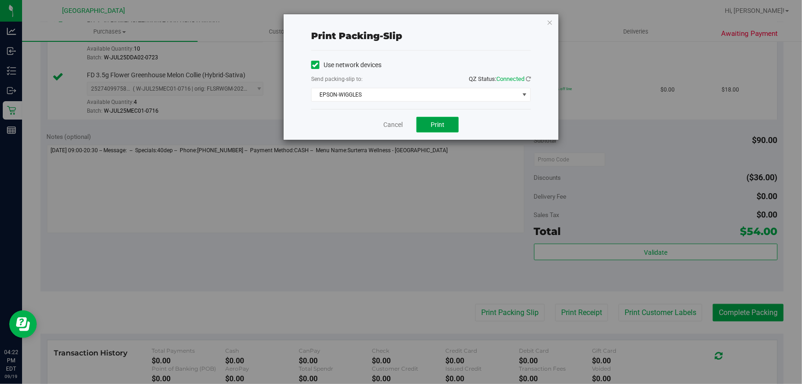
click at [444, 124] on span "Print" at bounding box center [438, 124] width 14 height 7
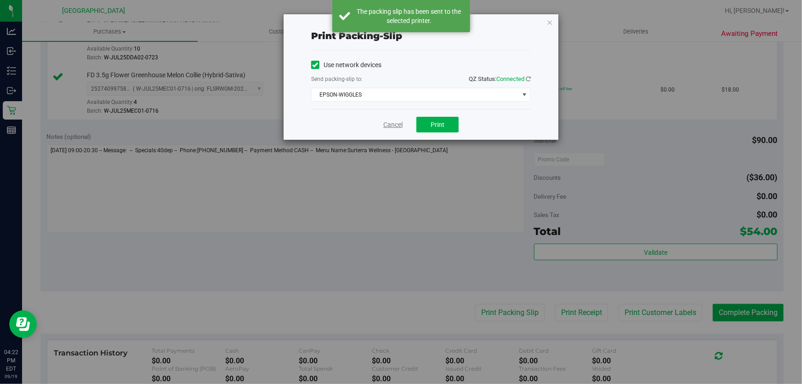
click at [387, 125] on link "Cancel" at bounding box center [392, 125] width 19 height 10
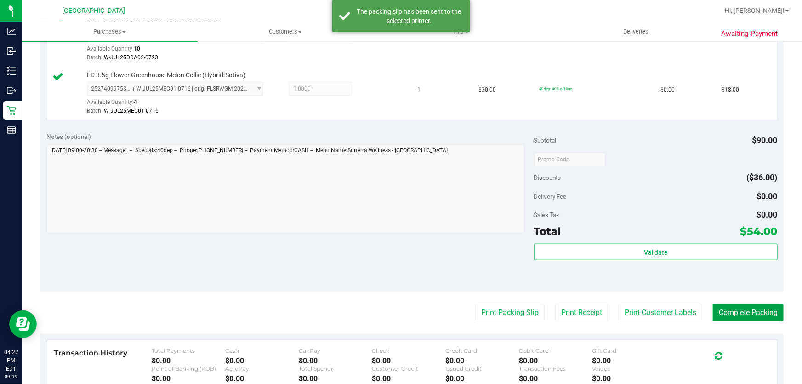
click at [767, 306] on button "Complete Packing" at bounding box center [748, 312] width 71 height 17
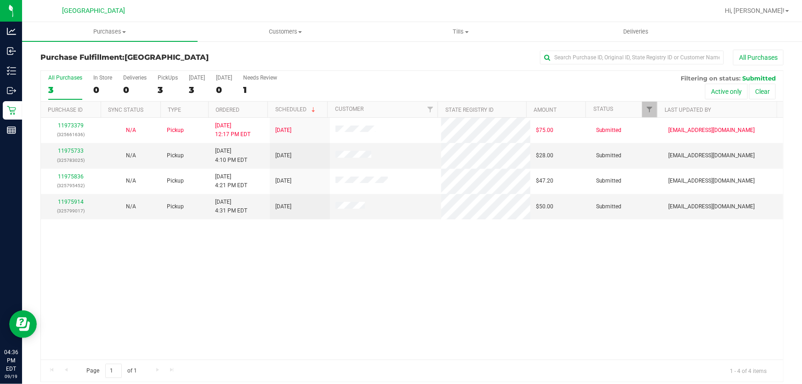
click at [238, 266] on div "11973379 (325661636) N/A Pickup 9/19/2025 12:17 PM EDT 9/19/2025 $75.00 Submitt…" at bounding box center [412, 239] width 742 height 242
click at [74, 150] on link "11975733" at bounding box center [71, 151] width 26 height 6
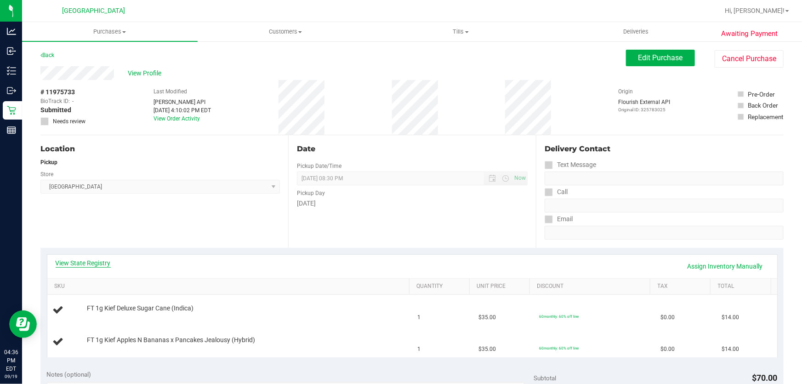
click at [99, 266] on link "View State Registry" at bounding box center [83, 262] width 55 height 9
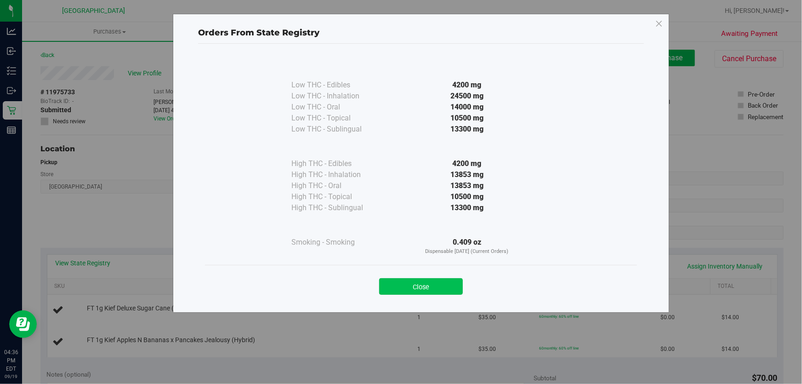
click at [412, 289] on button "Close" at bounding box center [421, 286] width 84 height 17
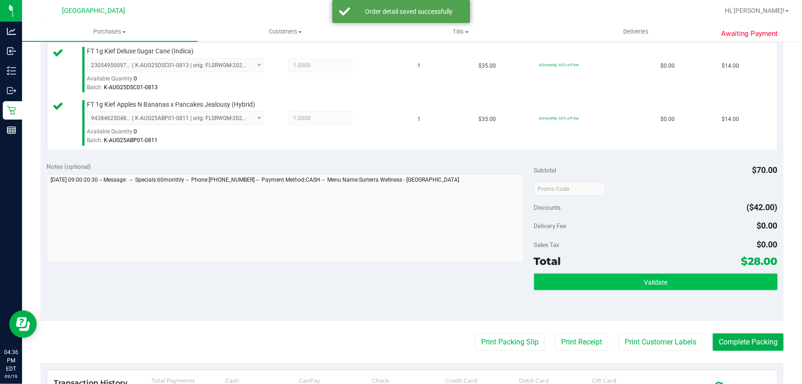
scroll to position [292, 0]
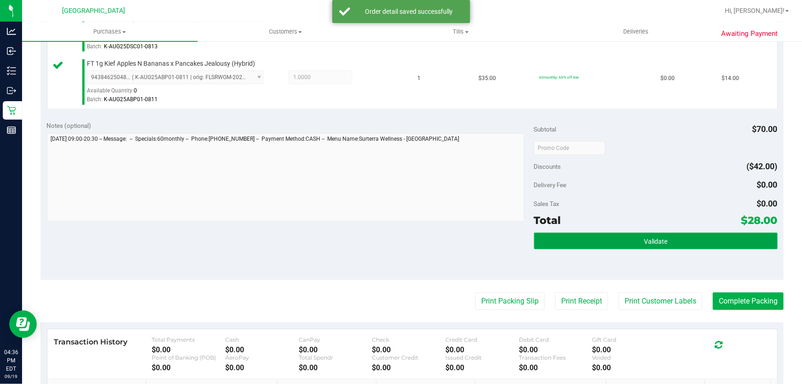
click at [584, 239] on button "Validate" at bounding box center [656, 241] width 244 height 17
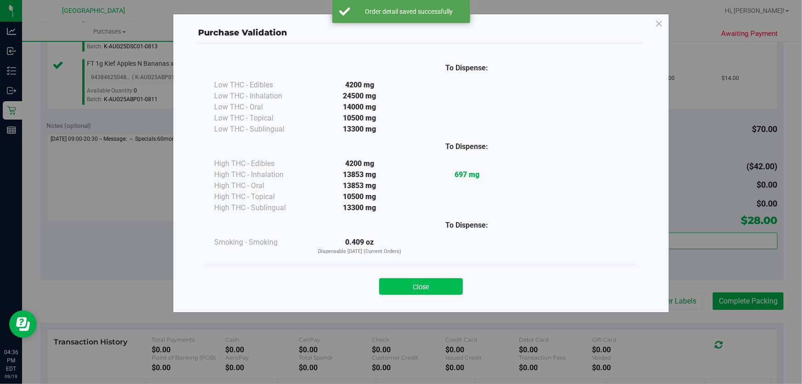
click at [409, 290] on button "Close" at bounding box center [421, 286] width 84 height 17
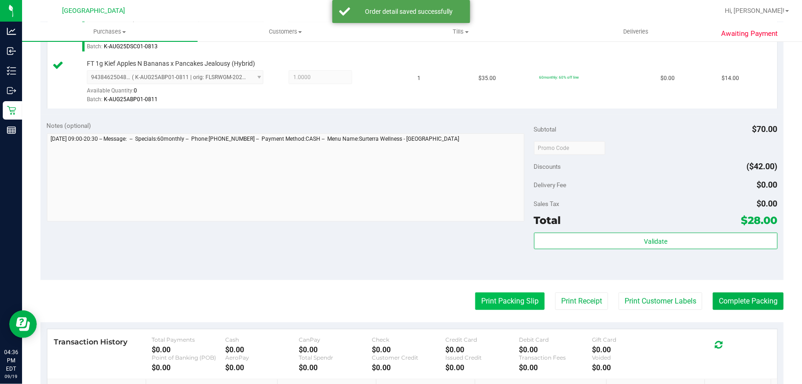
click at [487, 301] on button "Print Packing Slip" at bounding box center [509, 300] width 69 height 17
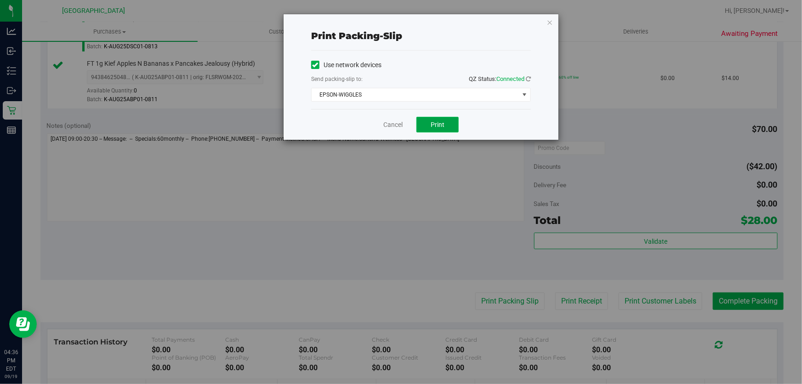
click at [430, 119] on button "Print" at bounding box center [437, 125] width 42 height 16
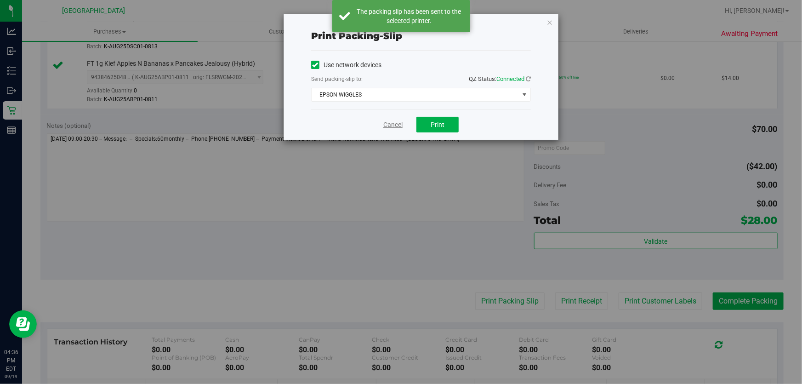
click at [394, 126] on link "Cancel" at bounding box center [392, 125] width 19 height 10
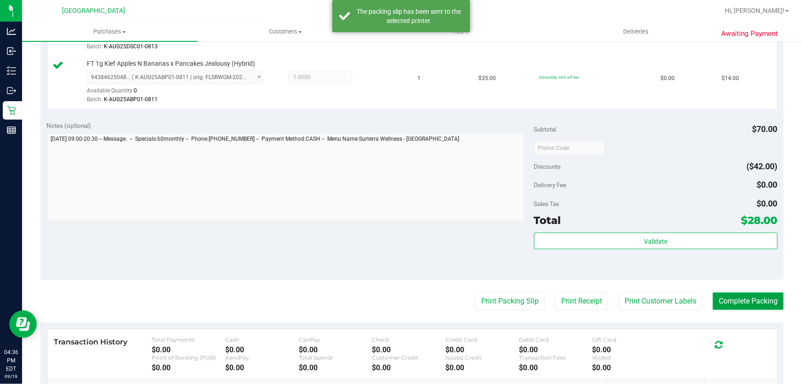
click at [736, 302] on button "Complete Packing" at bounding box center [748, 300] width 71 height 17
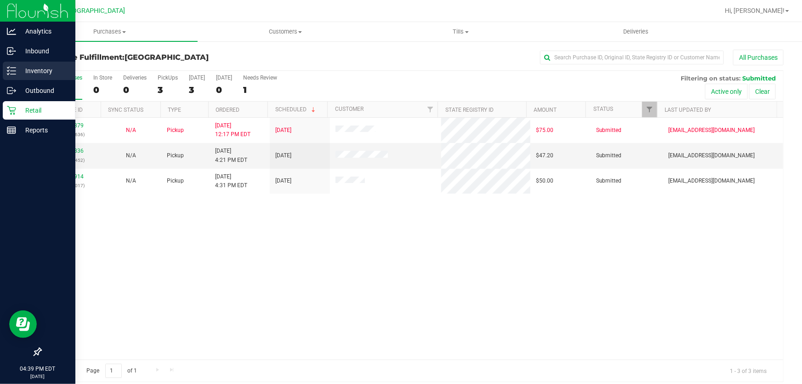
click at [60, 68] on p "Inventory" at bounding box center [43, 70] width 55 height 11
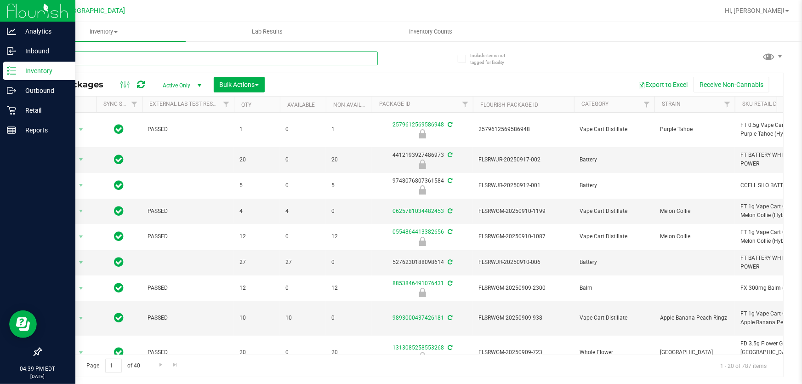
click at [203, 59] on input "text" at bounding box center [208, 58] width 337 height 14
type input "le mans"
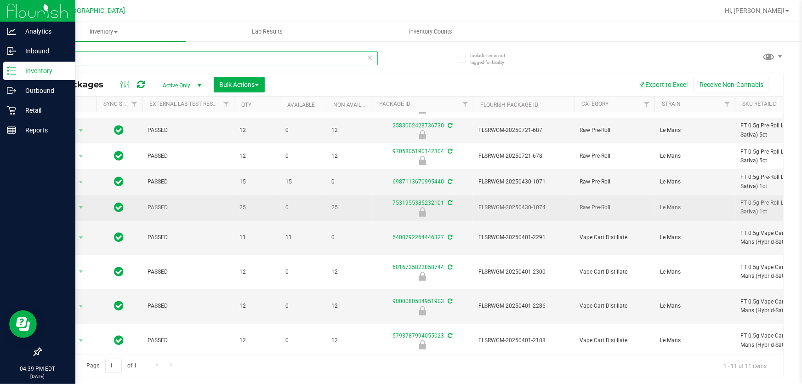
scroll to position [80, 0]
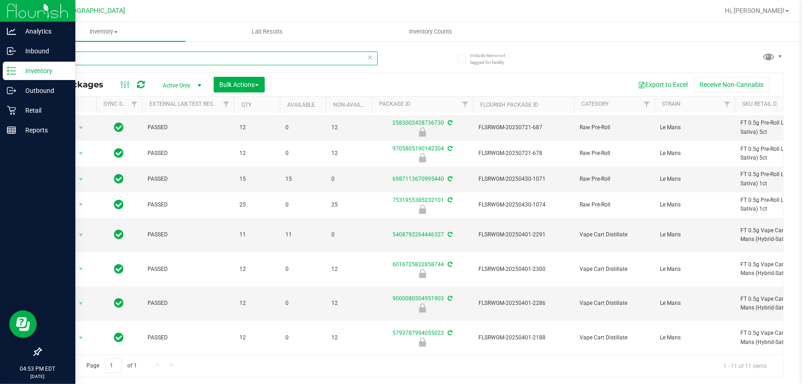
click at [165, 61] on input "le mans" at bounding box center [208, 58] width 337 height 14
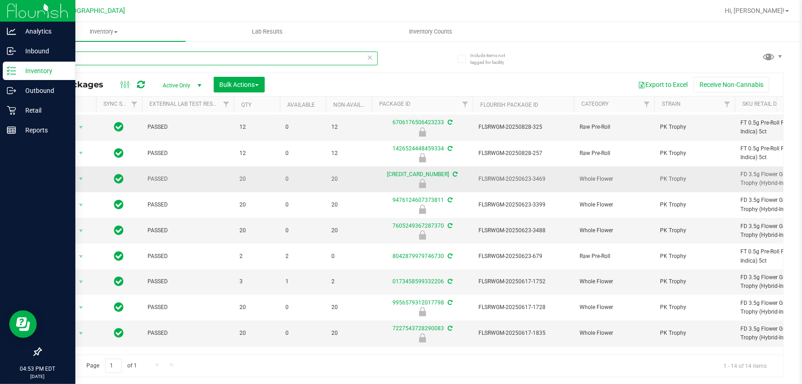
scroll to position [131, 0]
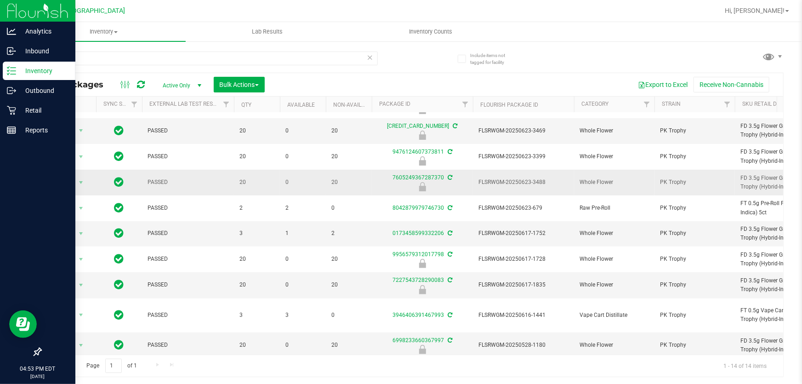
click at [744, 175] on span "FD 3.5g Flower Greenhouse PK Trophy (Hybrid-Indica)" at bounding box center [785, 182] width 90 height 17
copy tr "FD 3.5g Flower Greenhouse PK Trophy (Hybrid-Indica)"
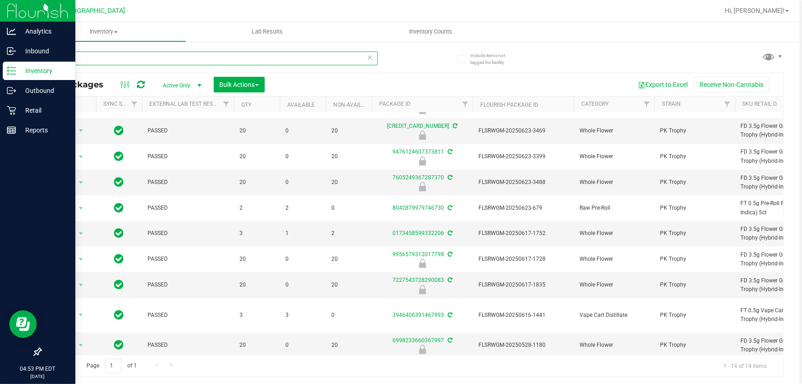
click at [290, 55] on input "pkt" at bounding box center [208, 58] width 337 height 14
paste input "FD 3.5g Flower Greenhouse PK Trophy (Hybrid-Indica)"
click at [290, 55] on input "pkt" at bounding box center [208, 58] width 337 height 14
type input "FD 3.5g Flower Greenhouse PK Trophy (Hybrid-Indica)"
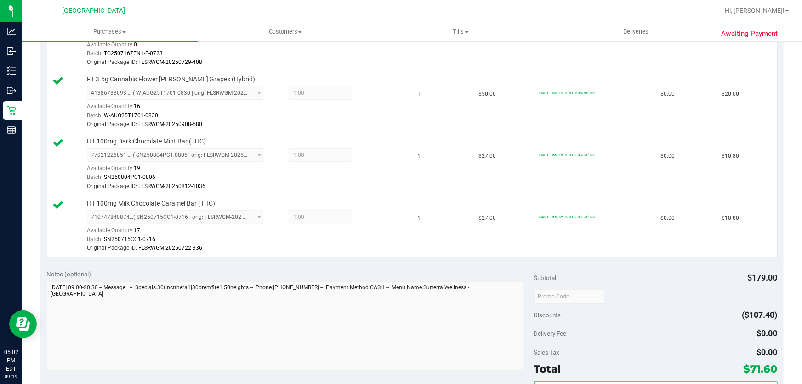
scroll to position [418, 0]
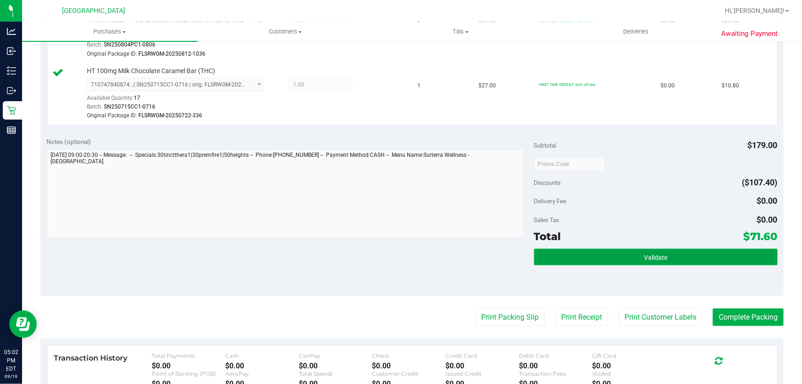
click at [572, 255] on button "Validate" at bounding box center [656, 257] width 244 height 17
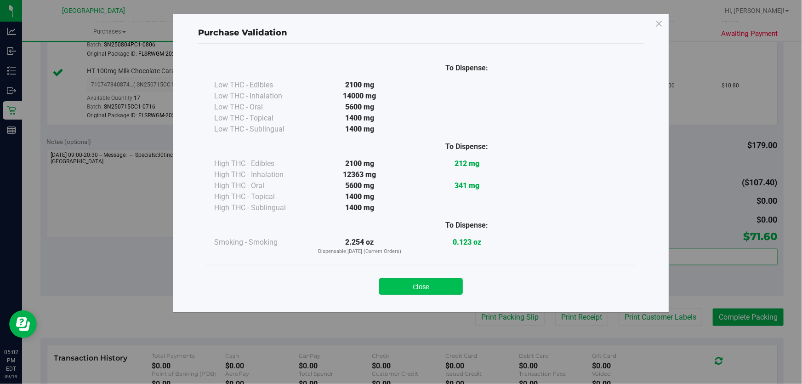
click at [412, 287] on button "Close" at bounding box center [421, 286] width 84 height 17
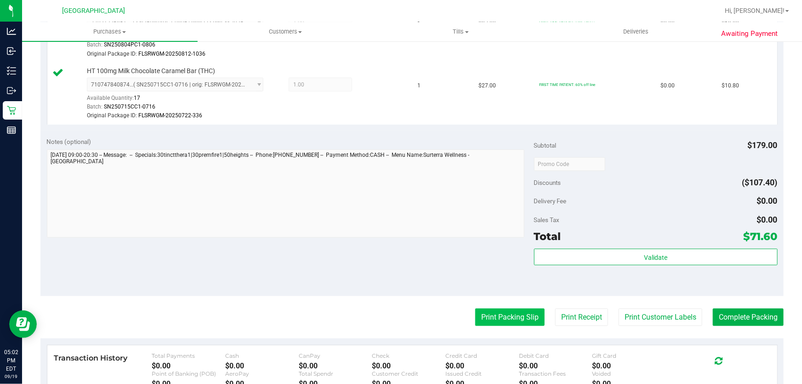
click at [475, 317] on button "Print Packing Slip" at bounding box center [509, 316] width 69 height 17
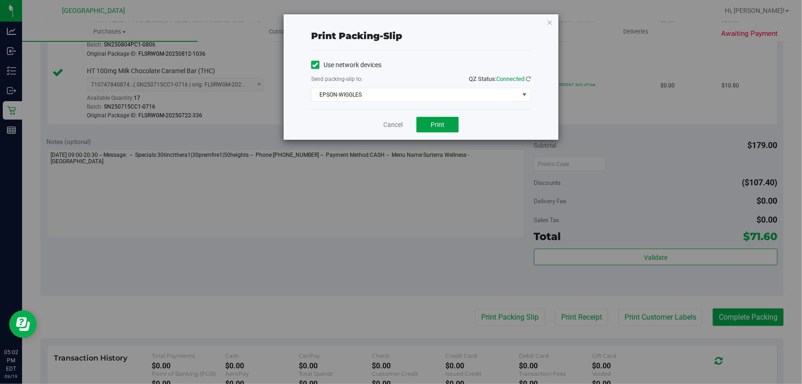
click at [442, 123] on span "Print" at bounding box center [438, 124] width 14 height 7
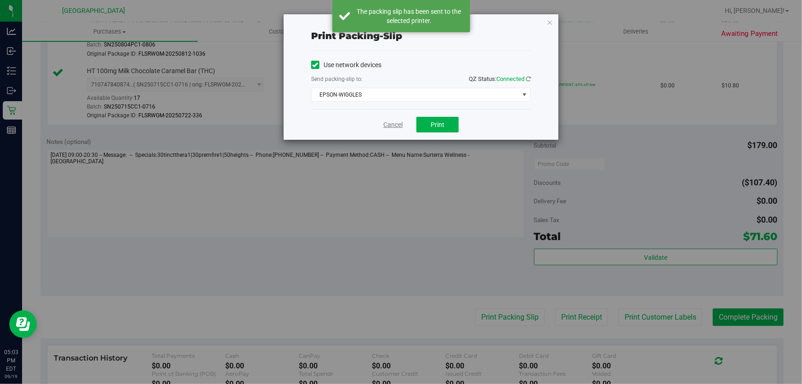
click at [396, 123] on link "Cancel" at bounding box center [392, 125] width 19 height 10
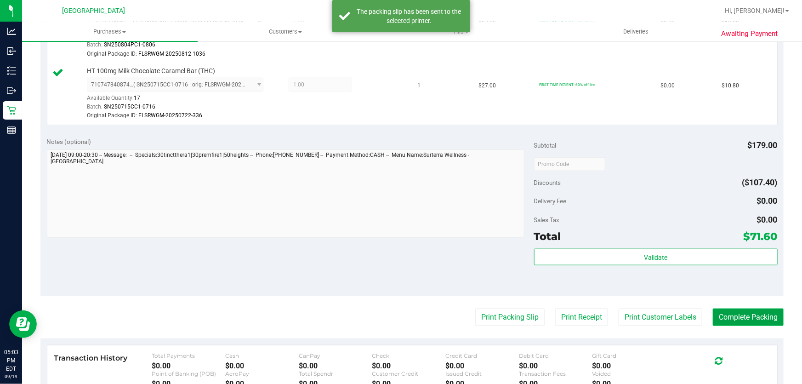
click at [742, 319] on button "Complete Packing" at bounding box center [748, 316] width 71 height 17
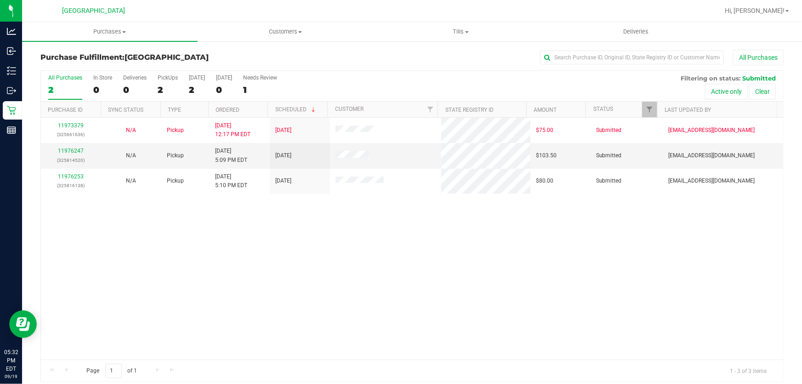
click at [512, 285] on div "11973379 (325661636) N/A Pickup 9/19/2025 12:17 PM EDT 9/19/2025 $75.00 Submitt…" at bounding box center [412, 239] width 742 height 242
click at [70, 152] on link "11976247" at bounding box center [71, 151] width 26 height 6
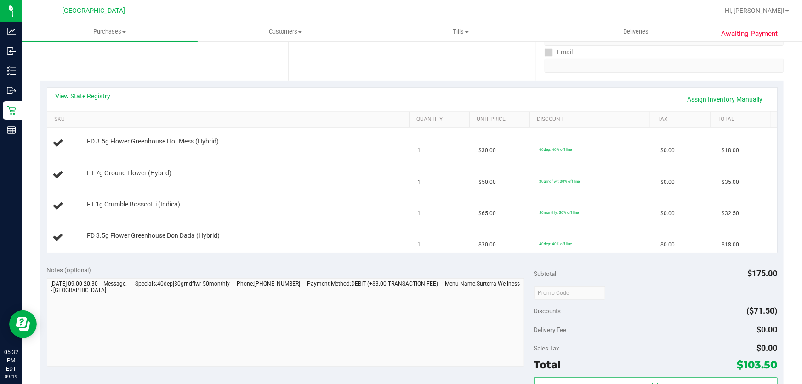
scroll to position [125, 0]
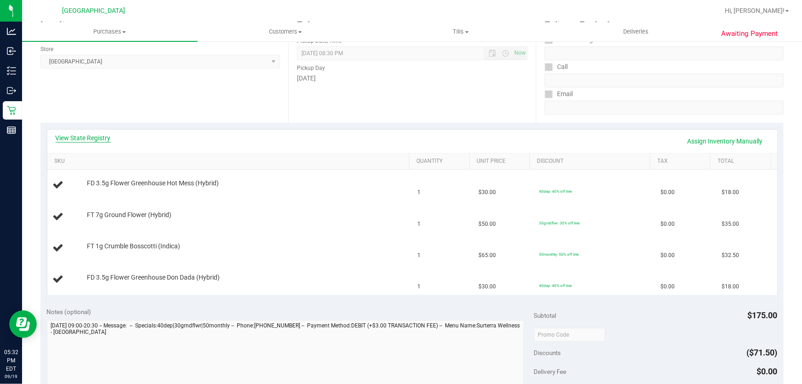
click at [63, 137] on link "View State Registry" at bounding box center [83, 137] width 55 height 9
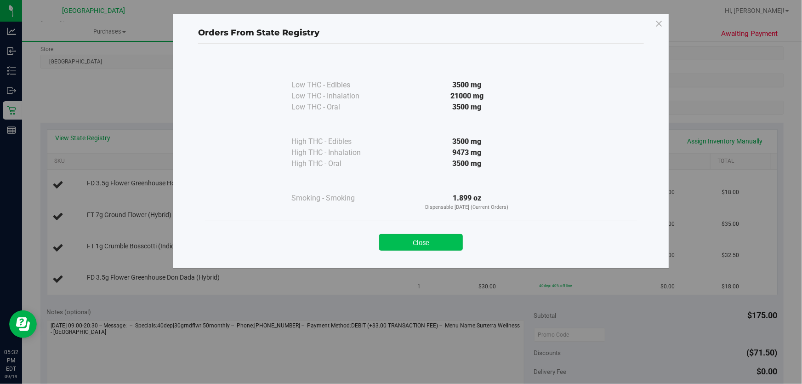
click at [422, 239] on button "Close" at bounding box center [421, 242] width 84 height 17
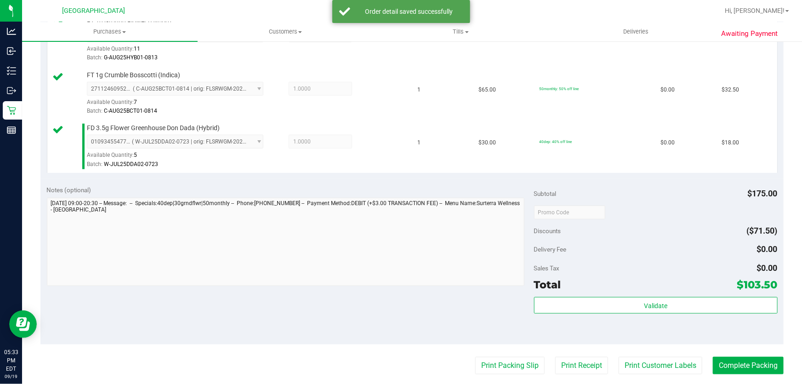
scroll to position [460, 0]
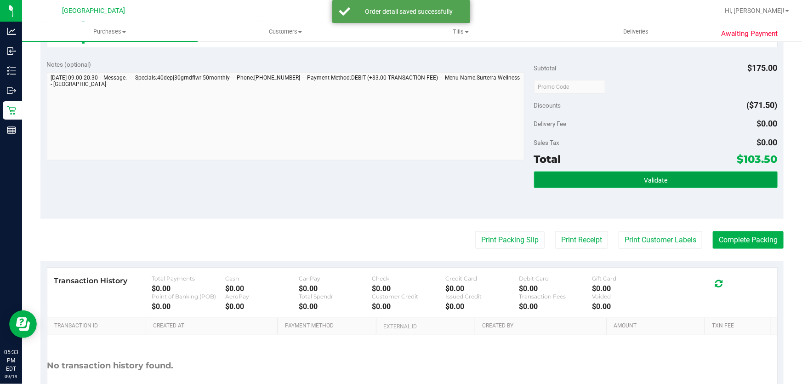
click at [649, 176] on span "Validate" at bounding box center [655, 179] width 23 height 7
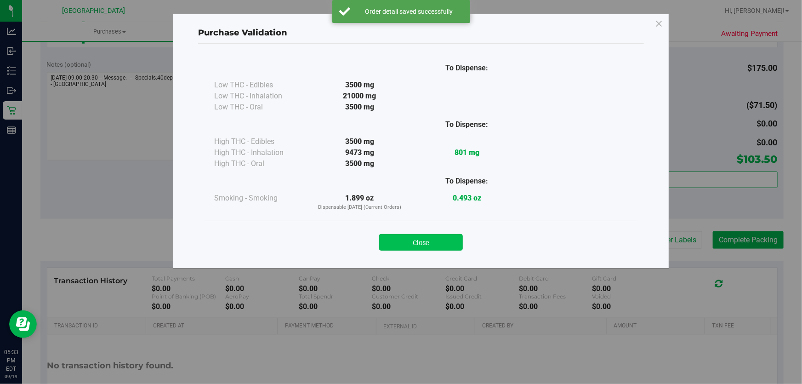
click at [416, 242] on button "Close" at bounding box center [421, 242] width 84 height 17
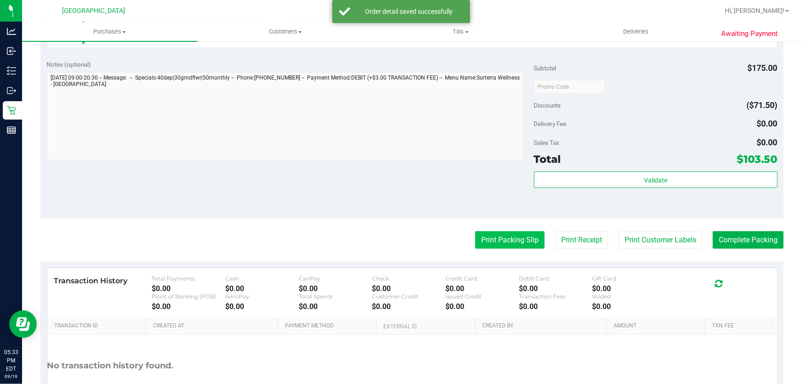
click at [526, 242] on button "Print Packing Slip" at bounding box center [509, 239] width 69 height 17
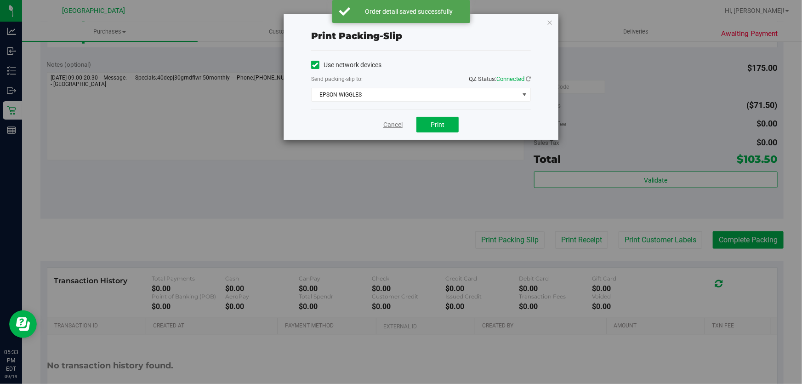
click at [394, 125] on link "Cancel" at bounding box center [392, 125] width 19 height 10
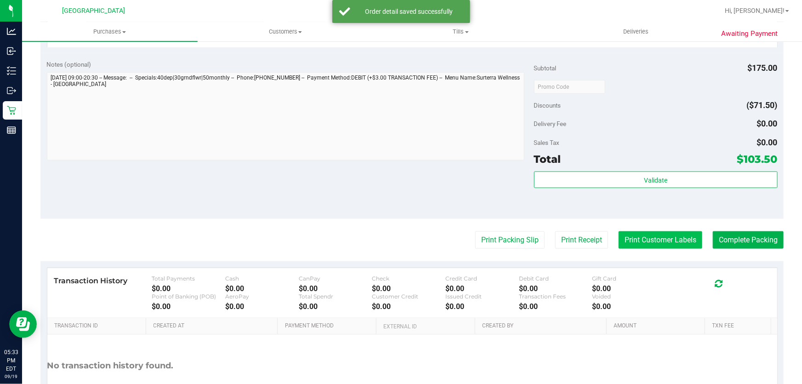
click at [652, 239] on button "Print Customer Labels" at bounding box center [661, 239] width 84 height 17
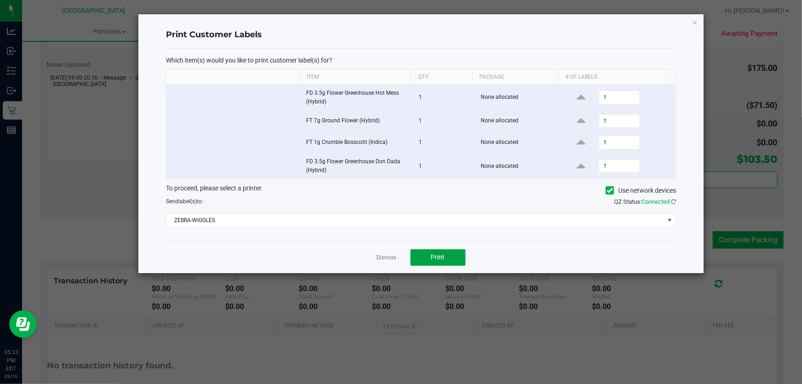
click at [444, 255] on span "Print" at bounding box center [438, 256] width 14 height 7
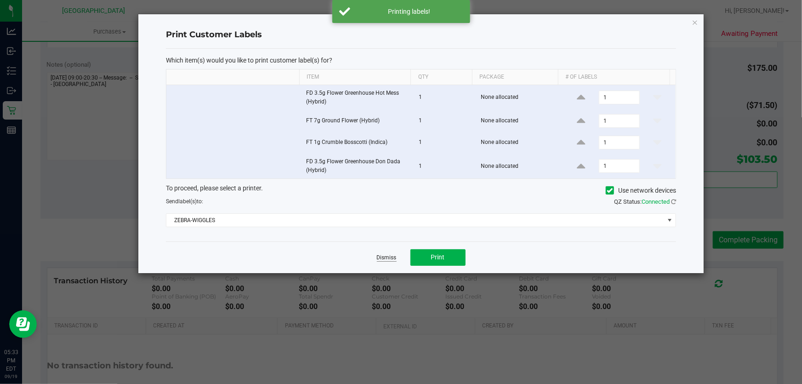
click at [392, 254] on link "Dismiss" at bounding box center [387, 258] width 20 height 8
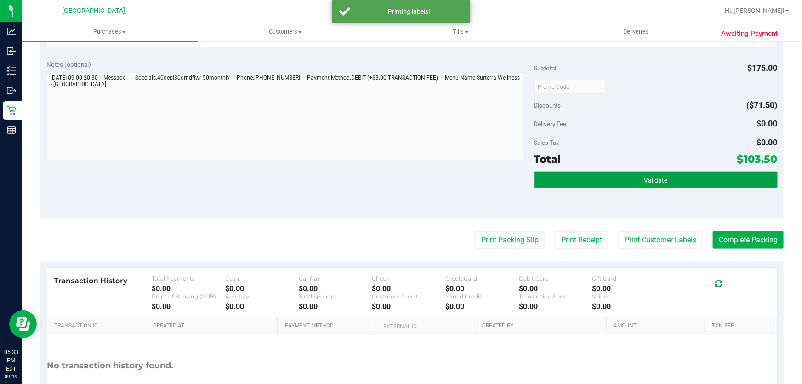
click at [669, 177] on button "Validate" at bounding box center [656, 179] width 244 height 17
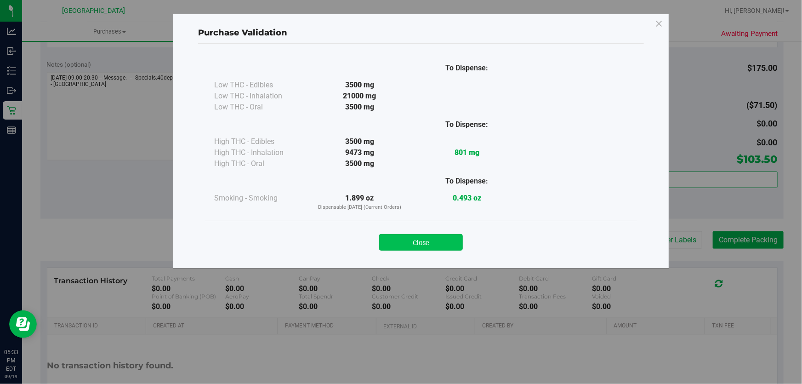
click at [447, 235] on button "Close" at bounding box center [421, 242] width 84 height 17
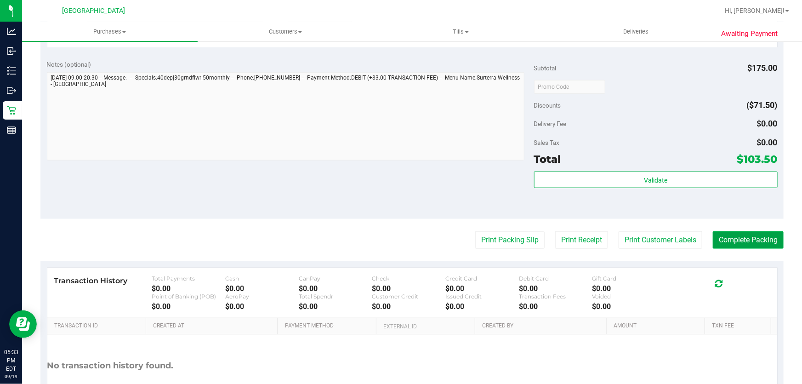
click at [743, 241] on button "Complete Packing" at bounding box center [748, 239] width 71 height 17
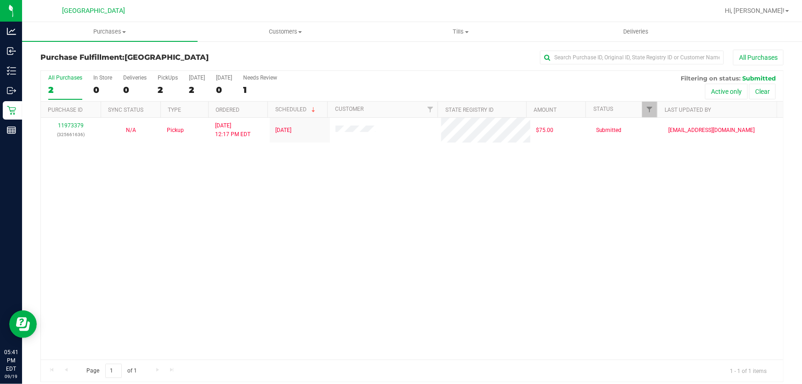
click at [252, 174] on div "11973379 (325661636) N/A Pickup 9/19/2025 12:17 PM EDT 9/19/2025 $75.00 Submitt…" at bounding box center [412, 239] width 742 height 242
click at [455, 28] on span "Tills" at bounding box center [461, 32] width 175 height 8
click at [452, 54] on li "Manage tills" at bounding box center [461, 55] width 176 height 11
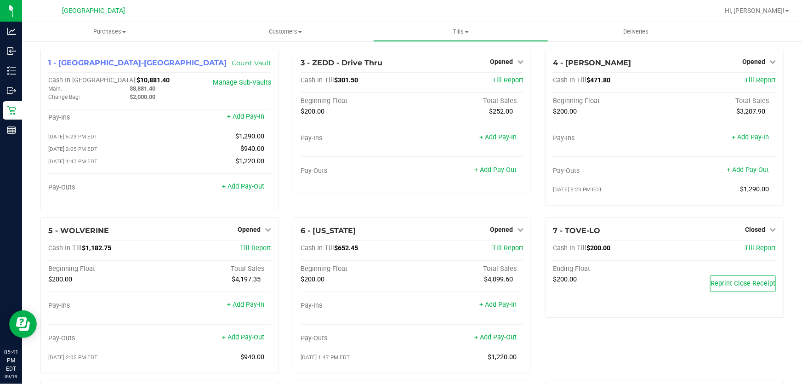
click at [609, 346] on div "7 - TOVE-LO Closed Open Till Cash In Till $200.00 Till Report Ending Float $200…" at bounding box center [664, 298] width 252 height 163
click at [106, 28] on span "Purchases" at bounding box center [110, 32] width 176 height 8
click at [70, 63] on span "Fulfillment" at bounding box center [50, 67] width 57 height 8
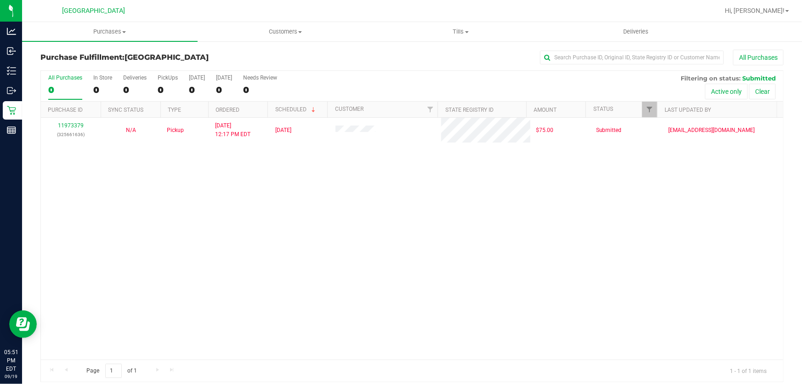
click at [315, 243] on div "11973379 (325661636) N/A Pickup 9/19/2025 12:17 PM EDT 9/19/2025 $75.00 Submitt…" at bounding box center [412, 239] width 742 height 242
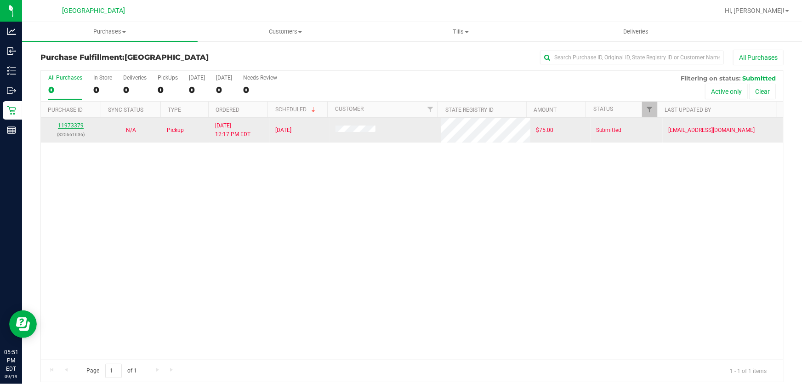
click at [78, 127] on link "11973379" at bounding box center [71, 125] width 26 height 6
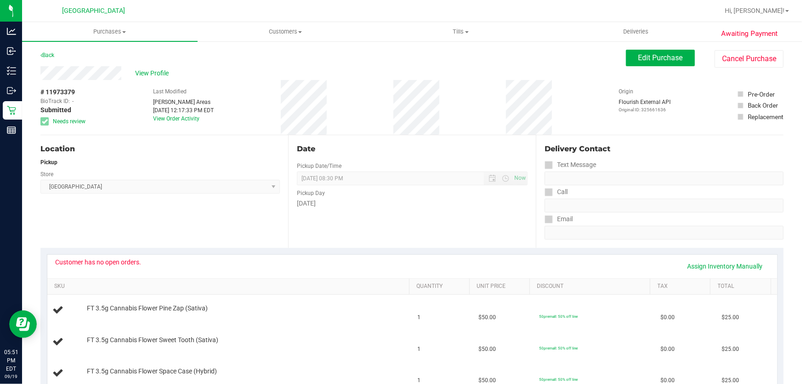
click at [461, 239] on div "Date Pickup Date/Time 09/19/2025 Now 09/19/2025 08:30 PM Now Pickup Day Friday" at bounding box center [412, 191] width 248 height 113
click at [46, 55] on link "Back" at bounding box center [47, 55] width 14 height 6
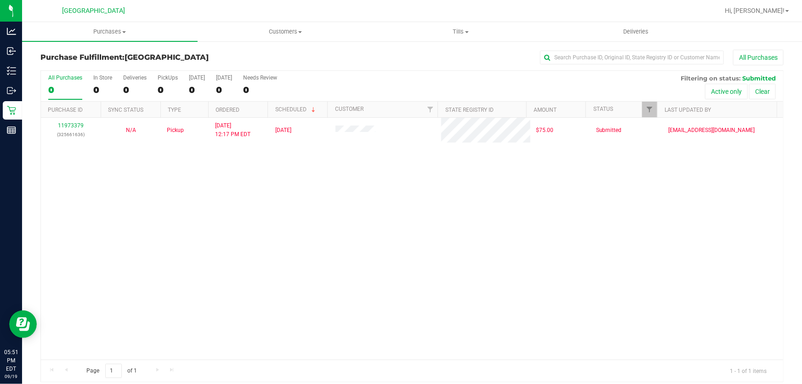
click at [403, 205] on div "11973379 (325661636) N/A Pickup 9/19/2025 12:17 PM EDT 9/19/2025 $75.00 Submitt…" at bounding box center [412, 239] width 742 height 242
click at [408, 211] on div "11973379 (325661636) N/A Pickup 9/19/2025 12:17 PM EDT 9/19/2025 $75.00 Submitt…" at bounding box center [412, 239] width 742 height 242
click at [462, 28] on span "Tills" at bounding box center [461, 32] width 175 height 8
click at [446, 52] on li "Manage tills" at bounding box center [461, 55] width 176 height 11
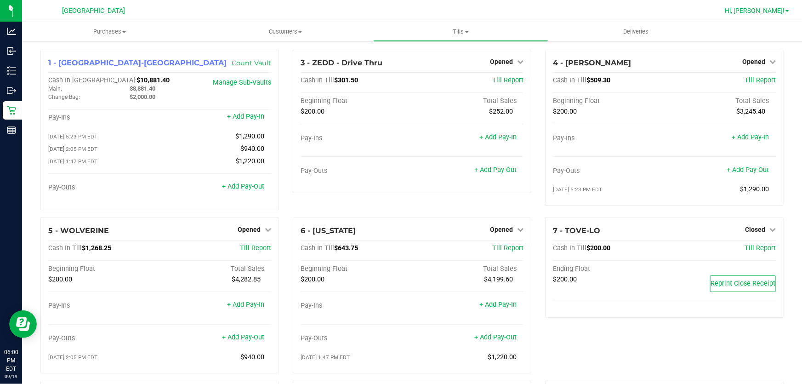
click at [778, 6] on link "Hi, Leah!" at bounding box center [757, 11] width 72 height 10
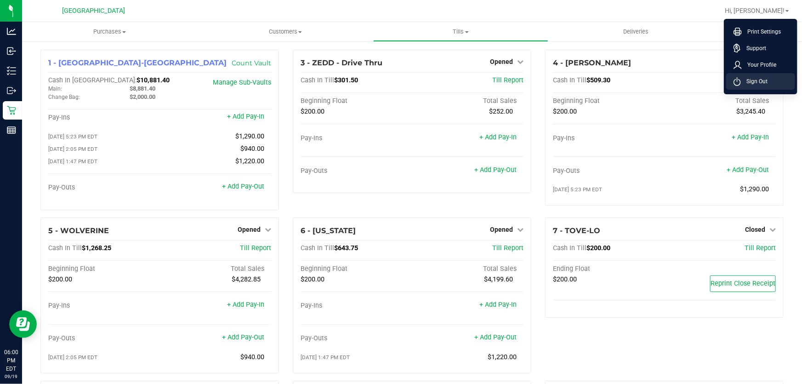
click at [754, 76] on li "Sign Out" at bounding box center [760, 81] width 69 height 17
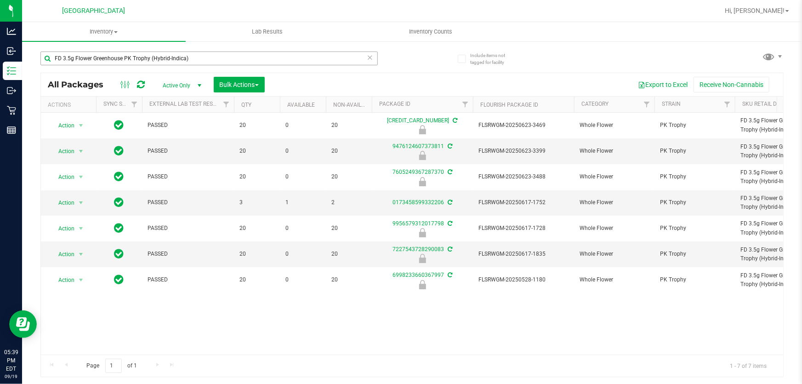
click at [193, 53] on input "FD 3.5g Flower Greenhouse PK Trophy (Hybrid-Indica)" at bounding box center [208, 58] width 337 height 14
type input "pzt"
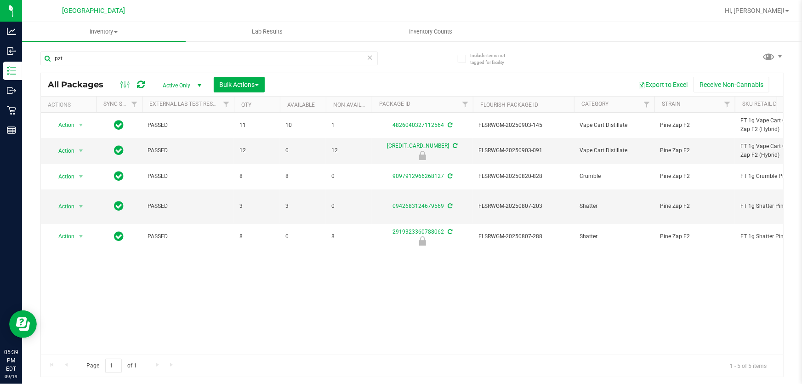
click at [441, 264] on div "Action Action Adjust qty Create package Edit attributes Global inventory Locate…" at bounding box center [412, 234] width 742 height 242
click at [357, 262] on div "Action Action Adjust qty Create package Edit attributes Global inventory Locate…" at bounding box center [412, 234] width 742 height 242
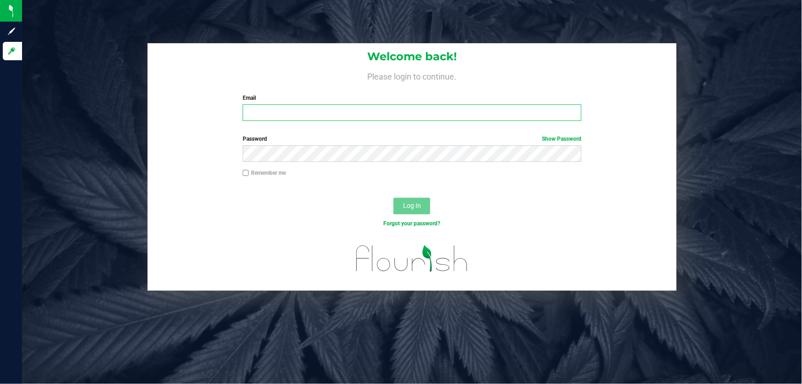
click at [473, 109] on input "Email" at bounding box center [412, 112] width 339 height 17
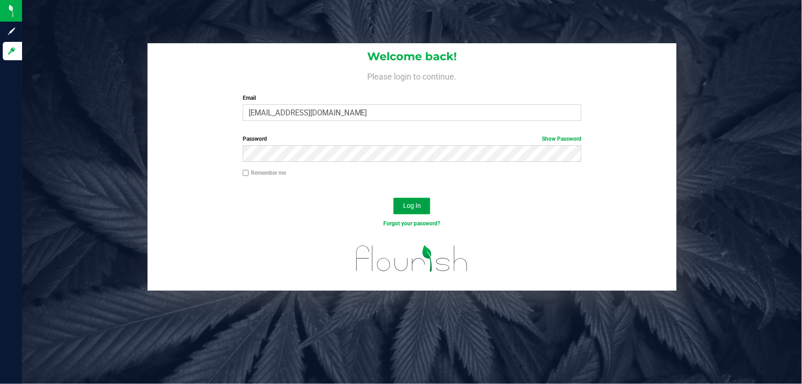
click at [416, 210] on button "Log In" at bounding box center [411, 206] width 37 height 17
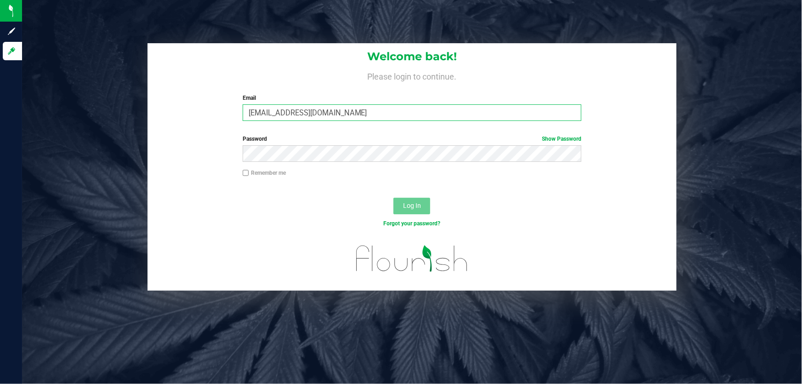
drag, startPoint x: 355, startPoint y: 111, endPoint x: 126, endPoint y: 137, distance: 230.4
click at [126, 137] on div "Welcome back! Please login to continue. Email [EMAIL_ADDRESS][DOMAIN_NAME] Requ…" at bounding box center [412, 166] width 794 height 247
type input "[EMAIL_ADDRESS][DOMAIN_NAME]"
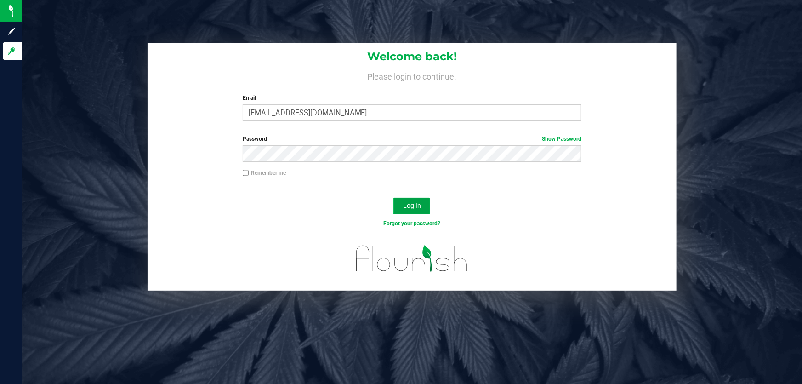
click at [410, 201] on button "Log In" at bounding box center [411, 206] width 37 height 17
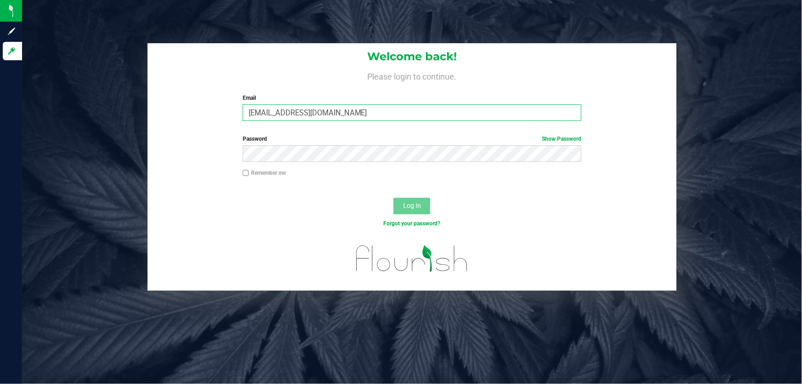
drag, startPoint x: 354, startPoint y: 105, endPoint x: 234, endPoint y: 113, distance: 120.6
click at [234, 113] on div "Welcome back! Please login to continue. Email [EMAIL_ADDRESS][DOMAIN_NAME] Requ…" at bounding box center [412, 85] width 529 height 85
type input "[PERSON_NAME][EMAIL_ADDRESS][DOMAIN_NAME]"
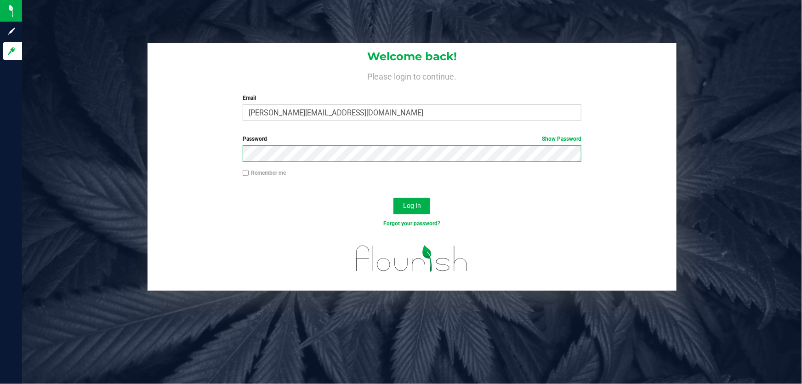
click at [393, 198] on button "Log In" at bounding box center [411, 206] width 37 height 17
